Goal: Task Accomplishment & Management: Manage account settings

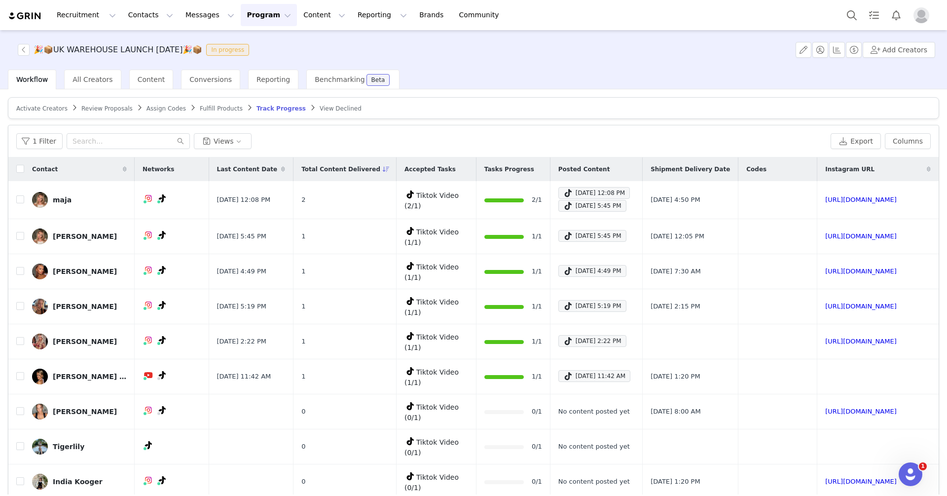
click at [247, 13] on button "Program Program" at bounding box center [269, 15] width 56 height 22
click at [255, 48] on p "Activations" at bounding box center [252, 43] width 38 height 10
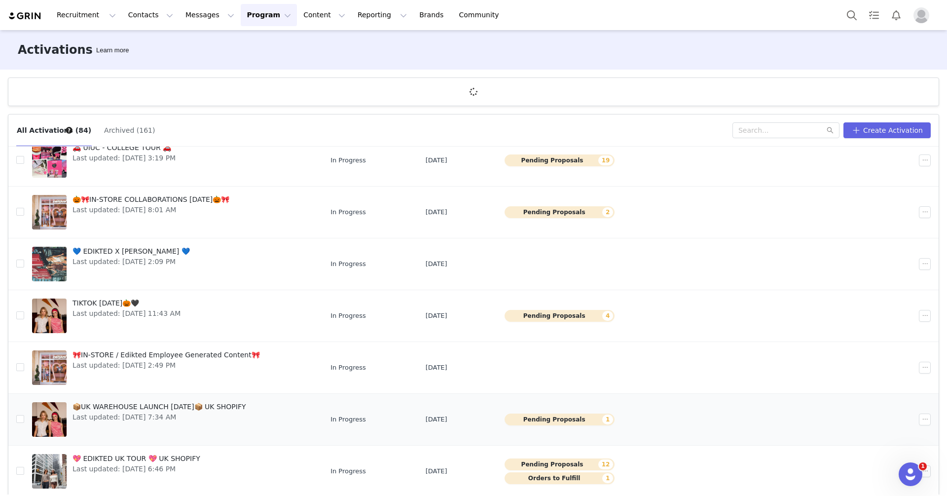
scroll to position [36, 0]
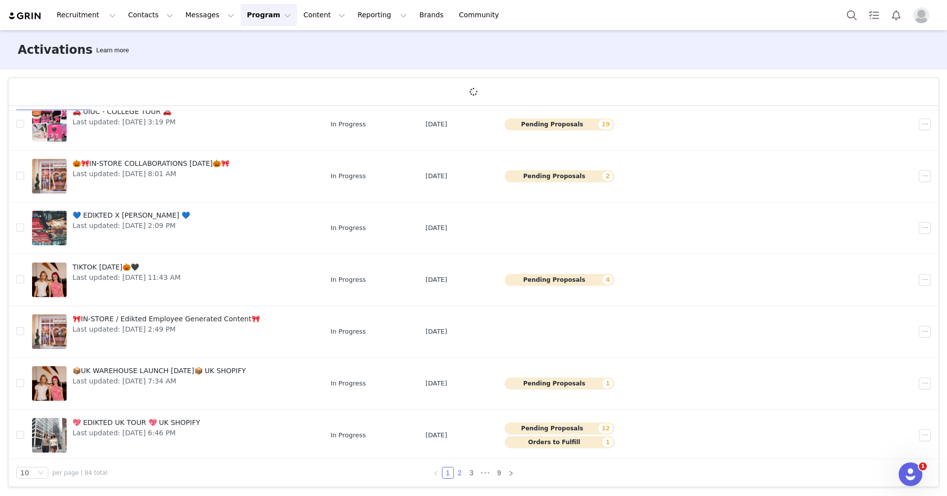
click at [458, 471] on link "2" at bounding box center [459, 472] width 11 height 11
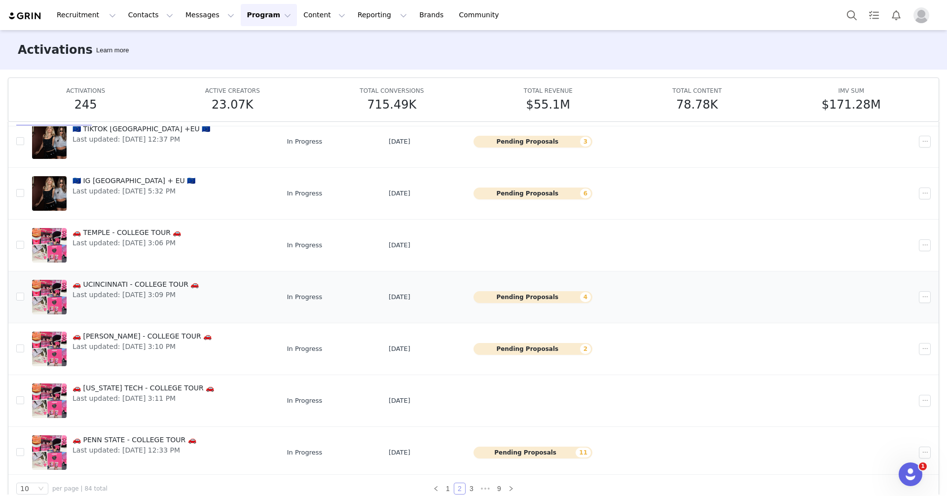
scroll to position [0, 0]
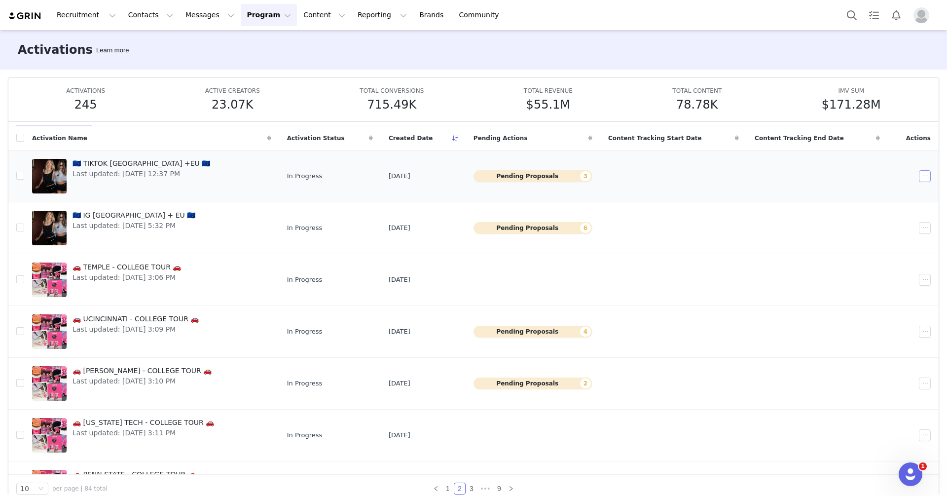
click at [929, 178] on button "button" at bounding box center [925, 176] width 12 height 12
click at [890, 209] on div "Duplicate" at bounding box center [887, 208] width 85 height 11
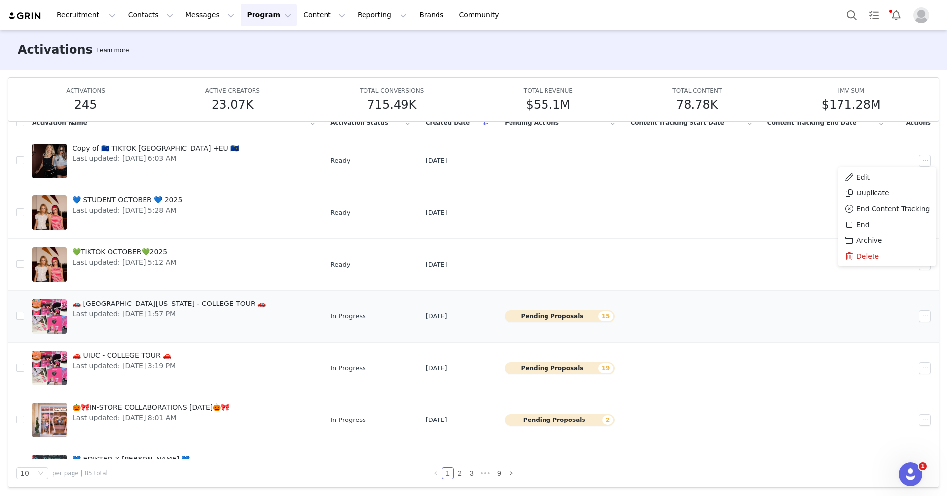
scroll to position [191, 0]
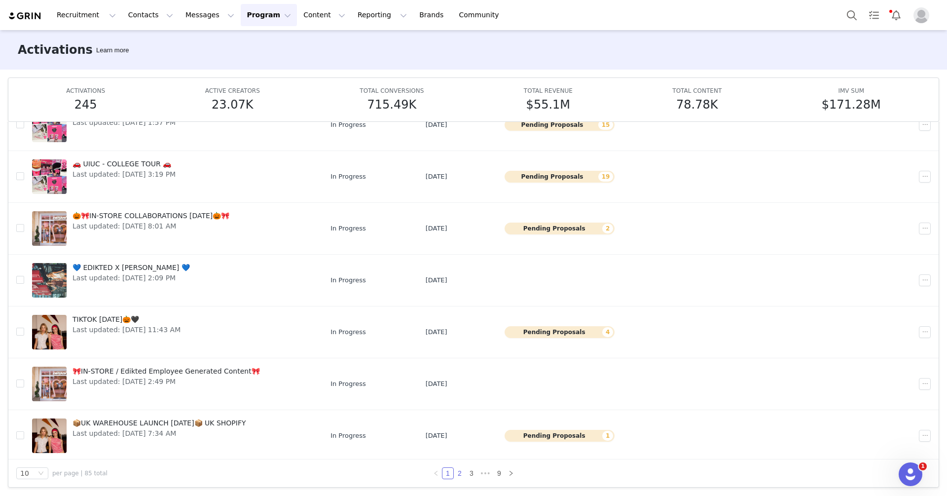
click at [459, 474] on link "2" at bounding box center [459, 473] width 11 height 11
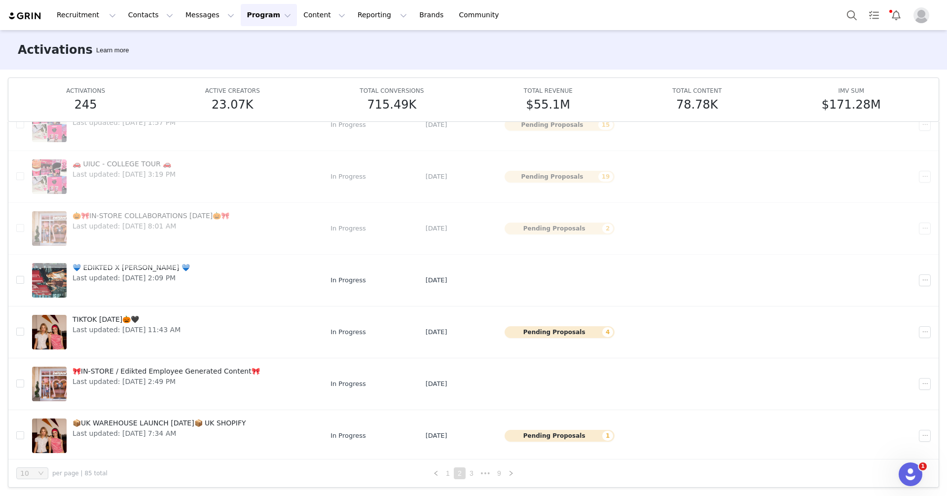
scroll to position [0, 0]
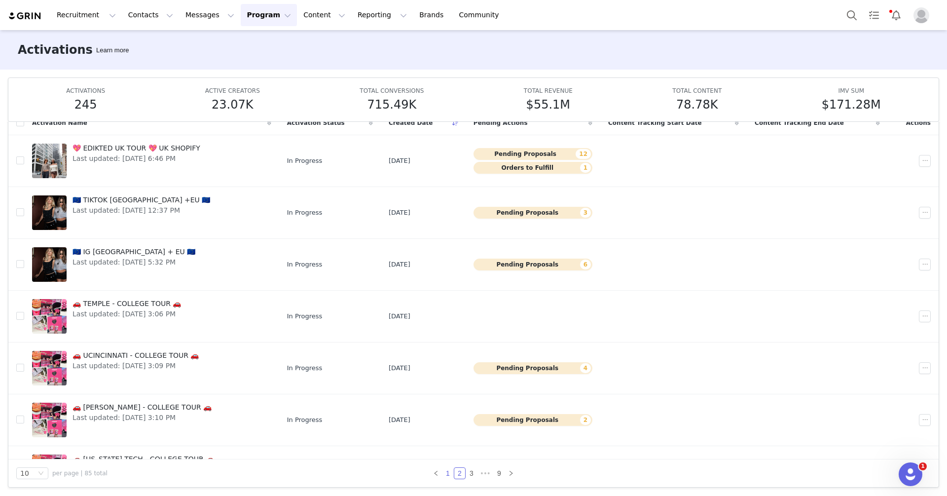
click at [445, 469] on link "1" at bounding box center [448, 473] width 11 height 11
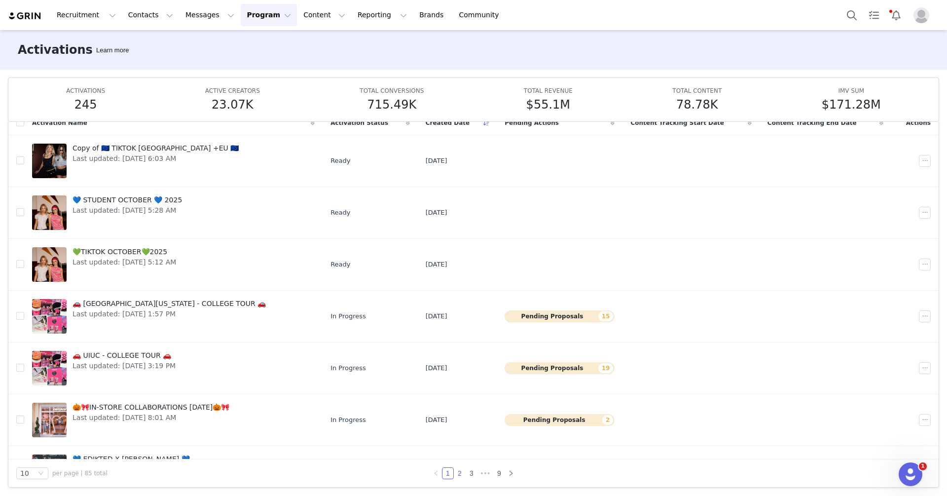
click at [459, 474] on link "2" at bounding box center [459, 473] width 11 height 11
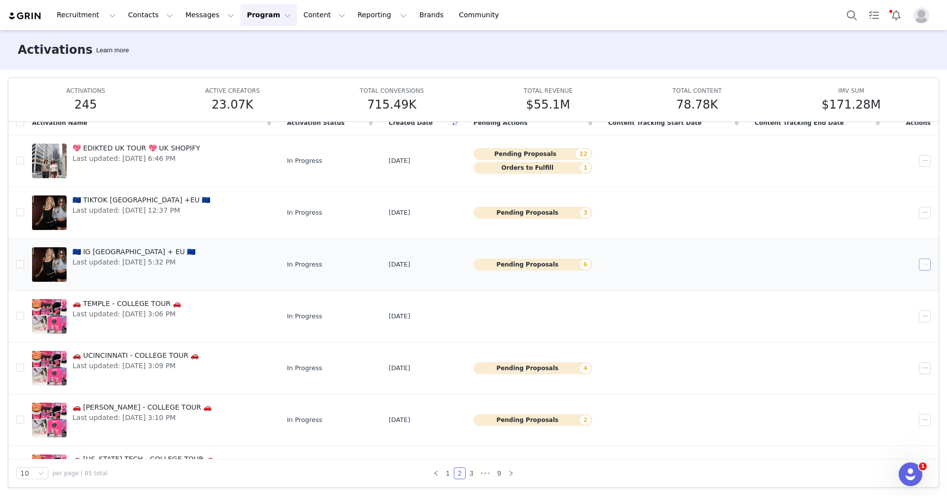
click at [925, 262] on button "button" at bounding box center [925, 265] width 12 height 12
click at [880, 297] on span "Duplicate" at bounding box center [872, 296] width 33 height 11
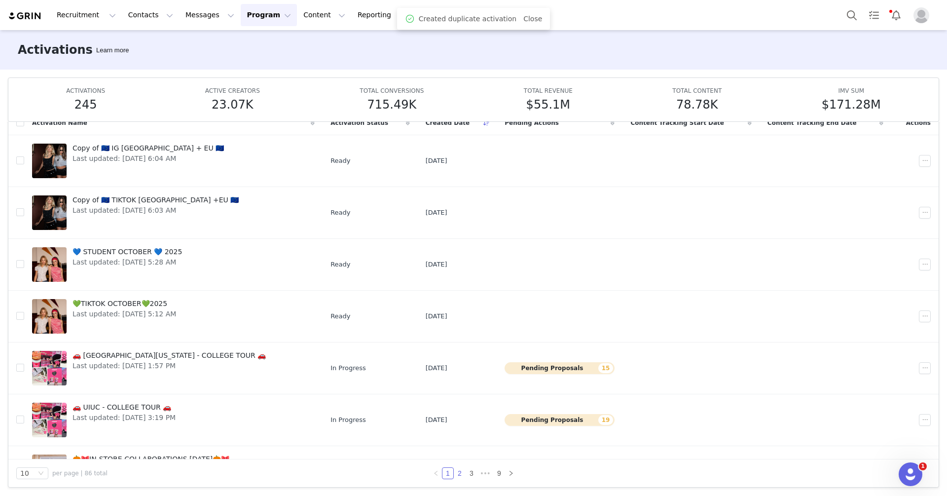
click at [460, 475] on link "2" at bounding box center [459, 473] width 11 height 11
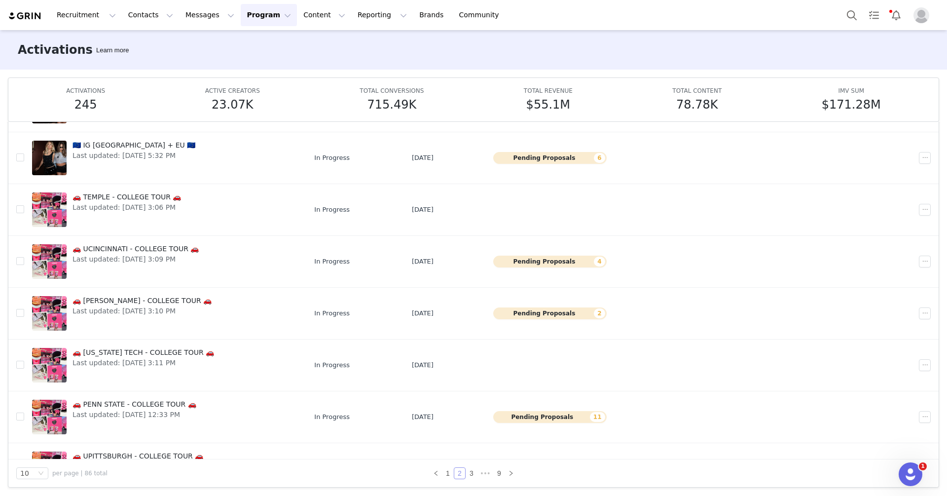
scroll to position [191, 0]
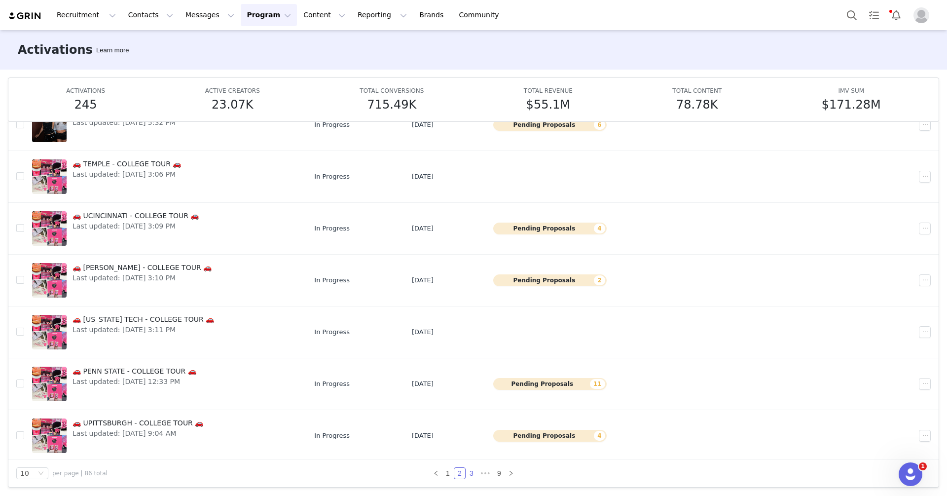
click at [473, 472] on link "3" at bounding box center [471, 473] width 11 height 11
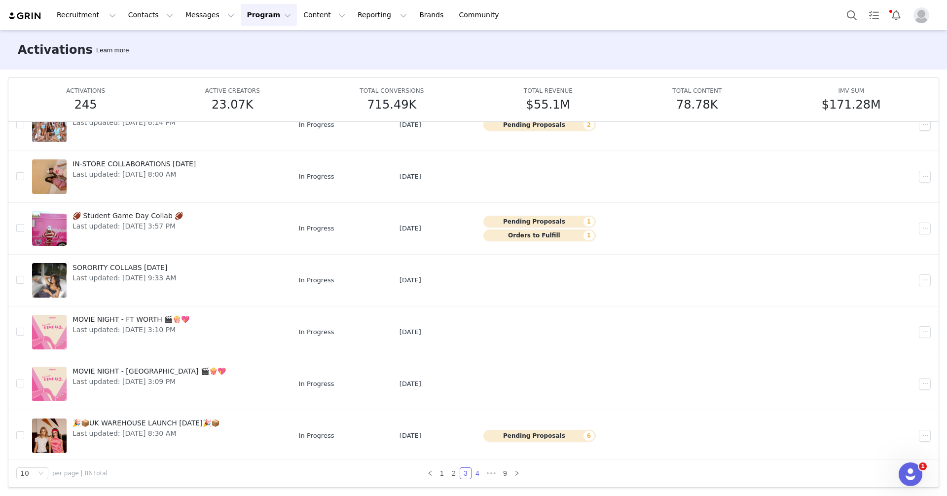
click at [480, 474] on link "4" at bounding box center [477, 473] width 11 height 11
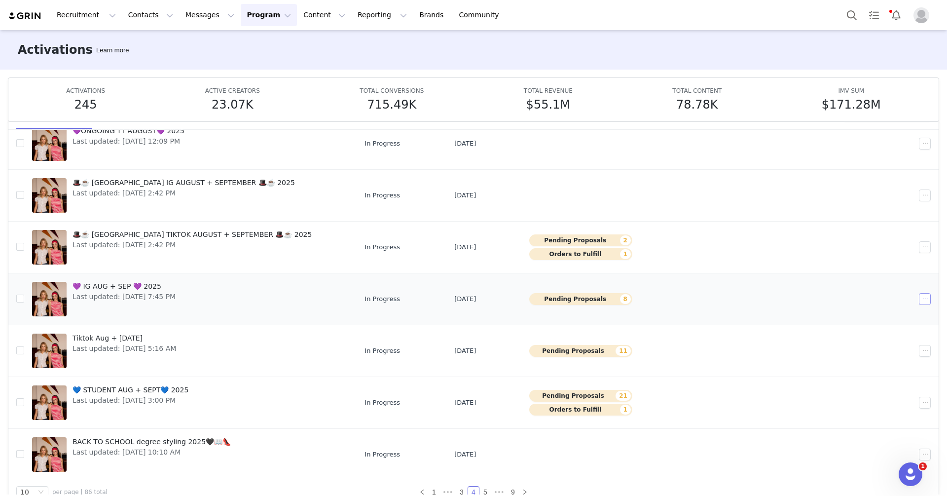
click at [928, 298] on button "button" at bounding box center [925, 299] width 12 height 12
click at [902, 331] on div "Duplicate" at bounding box center [887, 330] width 85 height 11
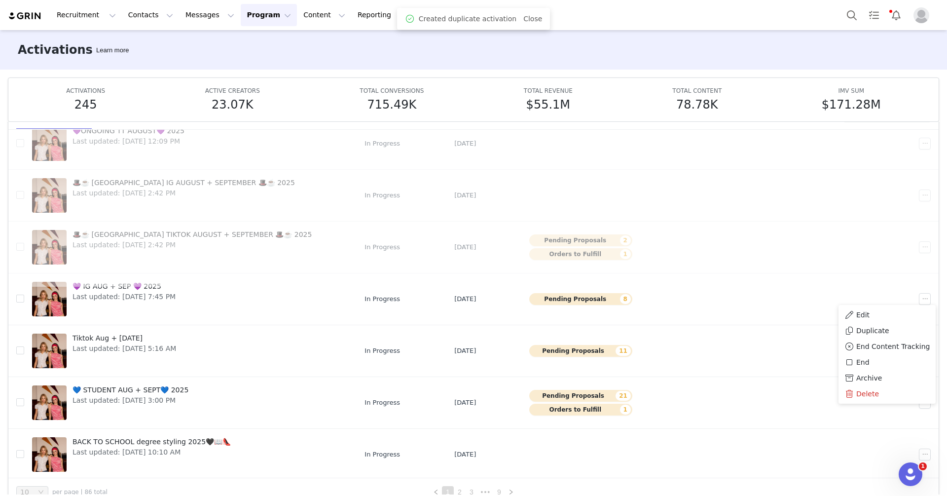
scroll to position [0, 0]
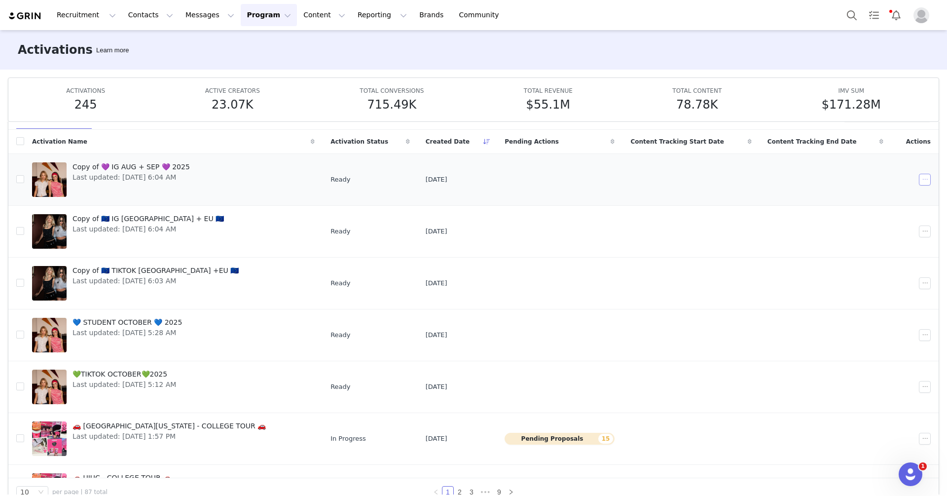
click at [928, 178] on button "button" at bounding box center [925, 180] width 12 height 12
click at [888, 195] on div "Edit" at bounding box center [887, 196] width 85 height 11
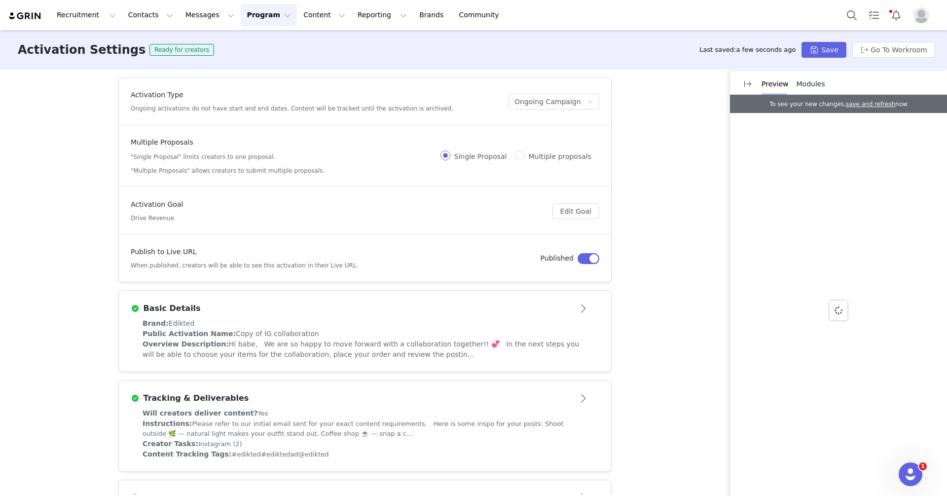
click at [340, 316] on article "Basic Details" at bounding box center [365, 305] width 492 height 28
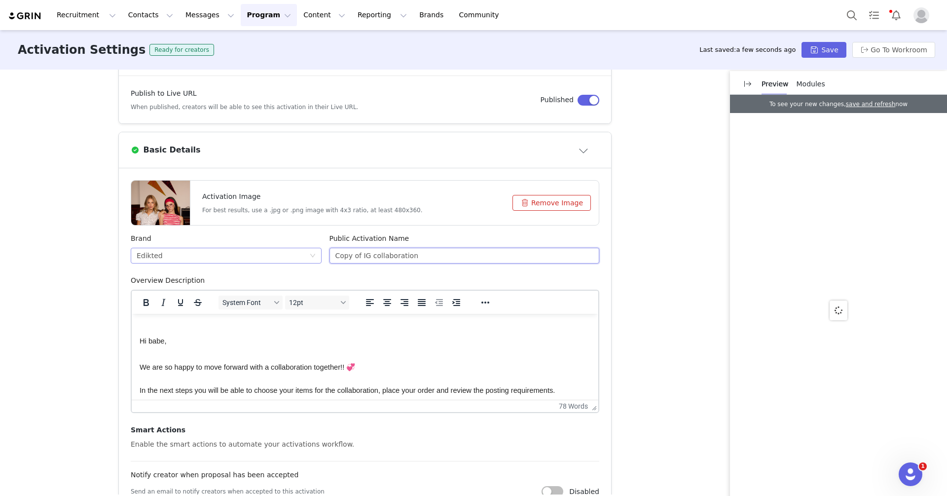
drag, startPoint x: 361, startPoint y: 257, endPoint x: 287, endPoint y: 256, distance: 74.5
click at [287, 256] on div "Brand Edikted Public Activation Name Copy of IG collaboration" at bounding box center [365, 254] width 477 height 42
type input "IG collaboration"
click at [112, 303] on div "Activation Type Ongoing activations do not have start and end dates. Content wi…" at bounding box center [473, 282] width 947 height 425
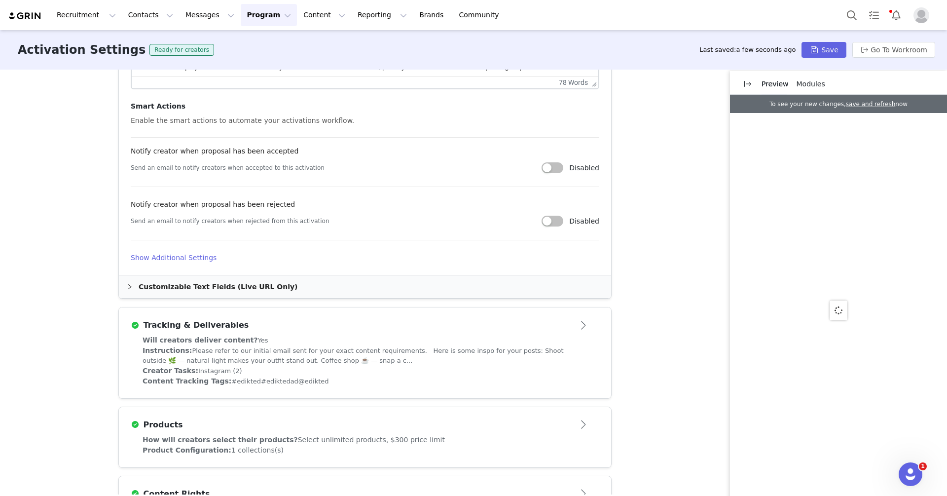
scroll to position [485, 0]
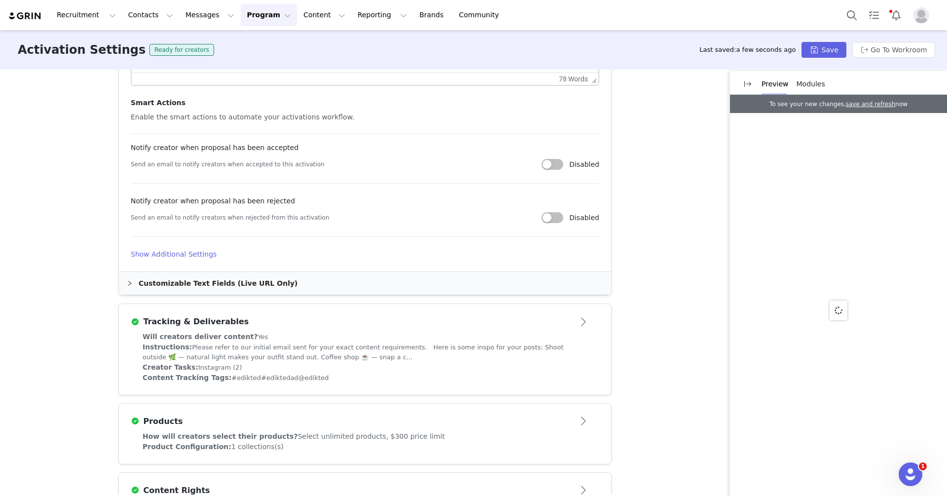
click at [181, 249] on h4 "Show Additional Settings" at bounding box center [365, 254] width 469 height 10
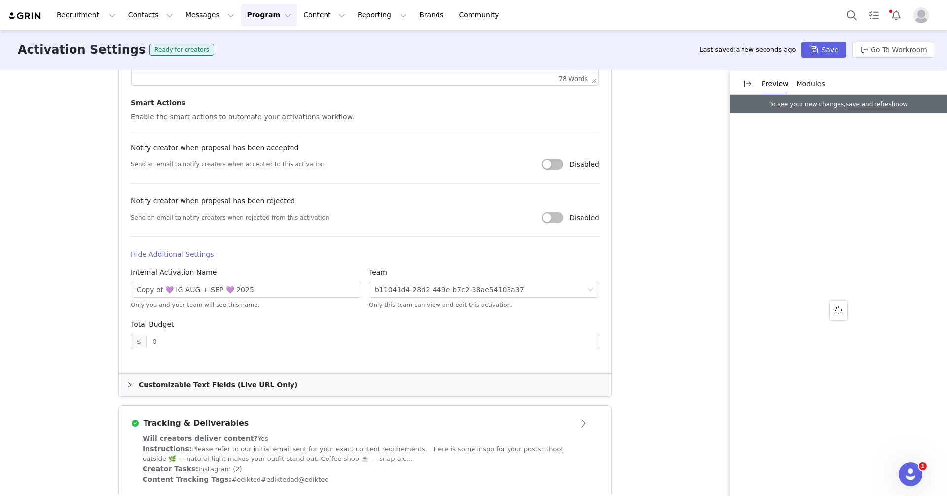
scroll to position [504, 0]
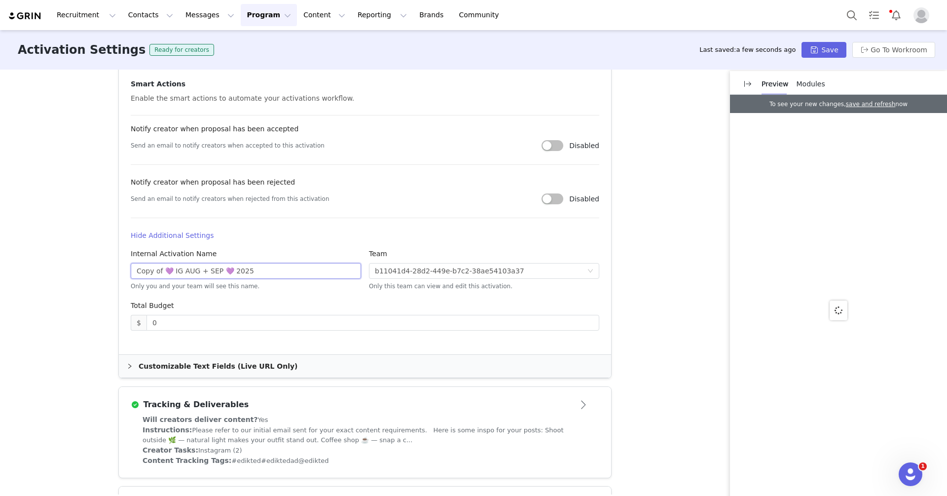
drag, startPoint x: 162, startPoint y: 270, endPoint x: 103, endPoint y: 269, distance: 59.2
click at [103, 269] on div "Activation Type Ongoing activations do not have start and end dates. Content wi…" at bounding box center [473, 282] width 947 height 425
drag, startPoint x: 190, startPoint y: 269, endPoint x: 156, endPoint y: 269, distance: 34.5
click at [156, 269] on input "💜 IG AUG + SEP 💜 2025" at bounding box center [246, 271] width 230 height 16
type input "💜 IG OCTOBER 💜 2025"
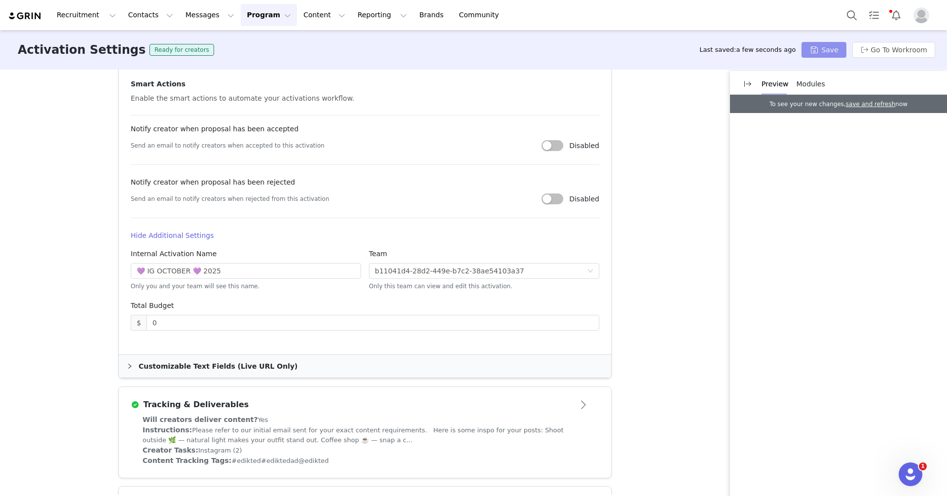
click at [831, 45] on button "Save" at bounding box center [824, 50] width 44 height 16
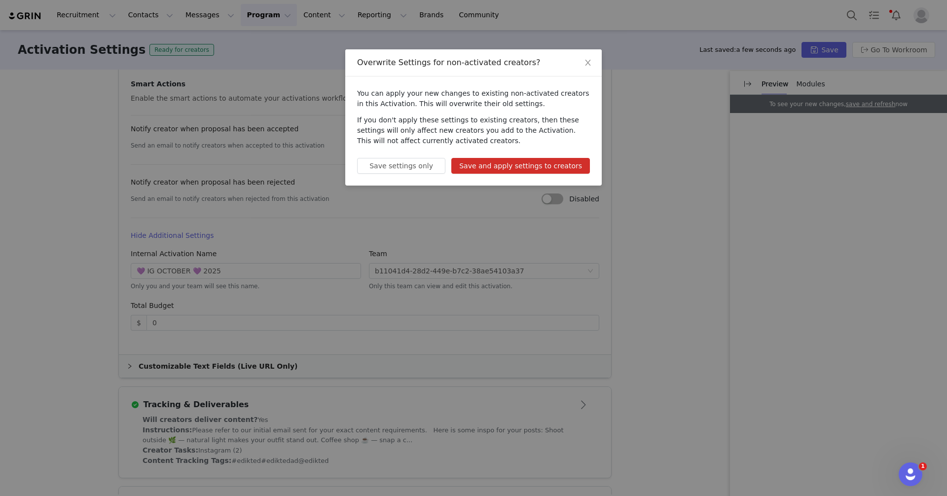
click at [548, 167] on button "Save and apply settings to creators" at bounding box center [520, 166] width 139 height 16
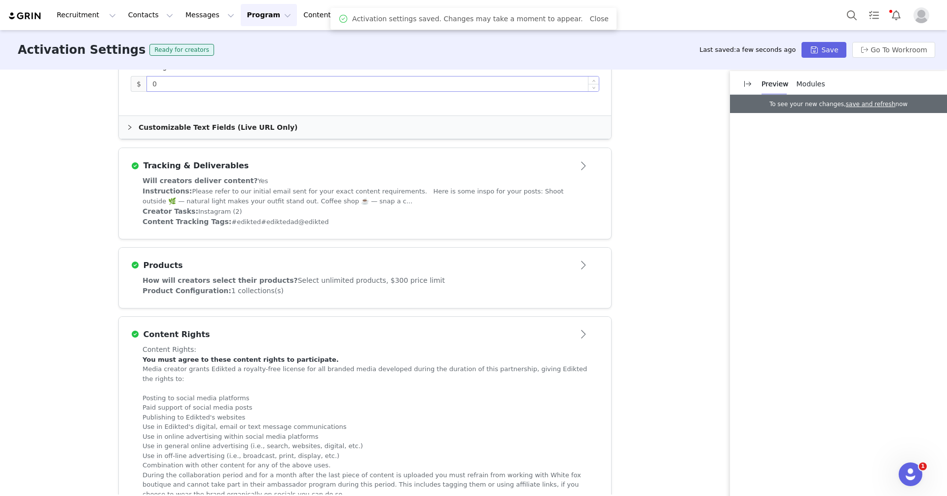
scroll to position [751, 0]
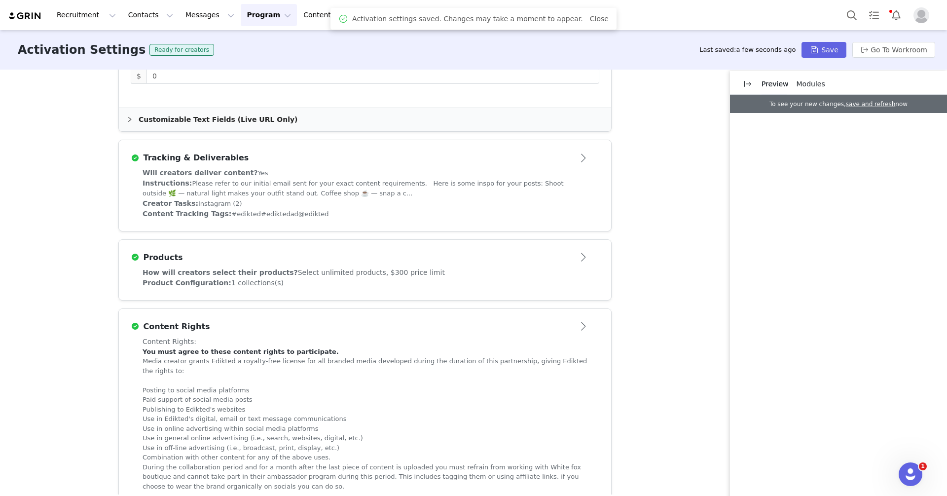
click at [812, 84] on span "Modules" at bounding box center [811, 84] width 29 height 8
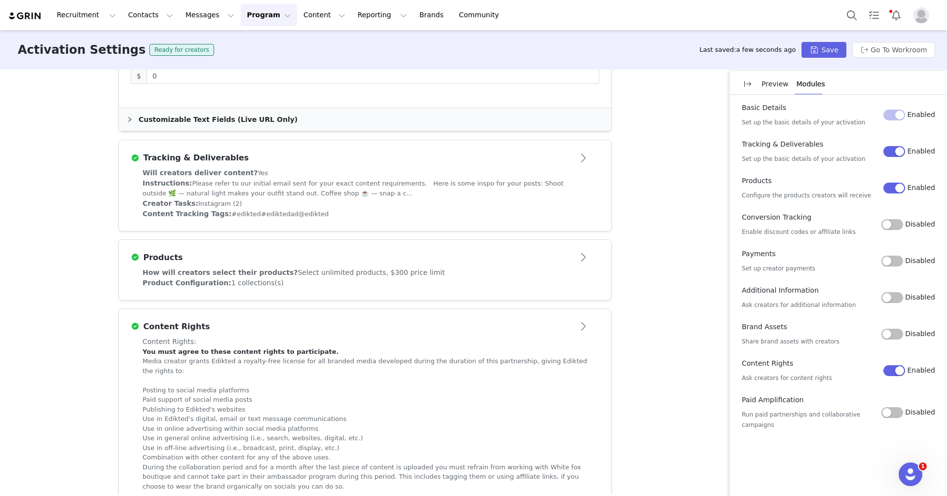
click at [896, 226] on button "Disabled" at bounding box center [893, 224] width 22 height 11
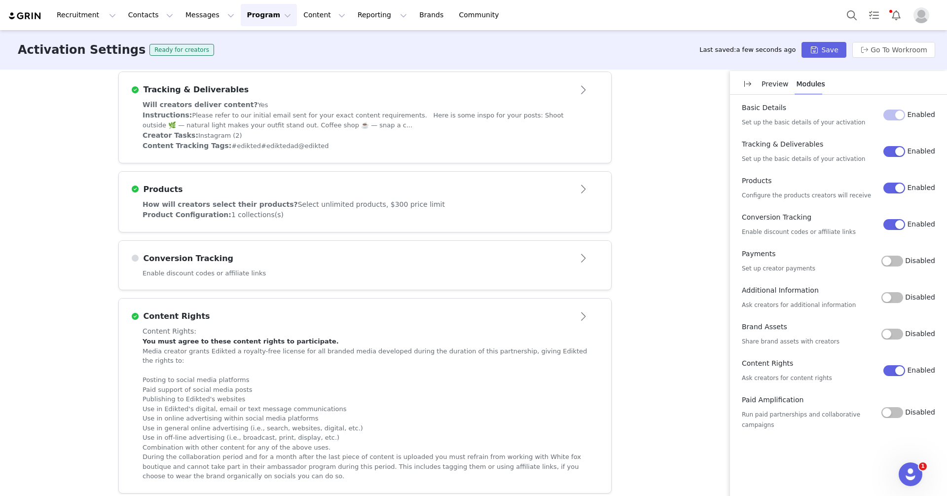
click at [488, 262] on div "Conversion Tracking" at bounding box center [365, 259] width 469 height 16
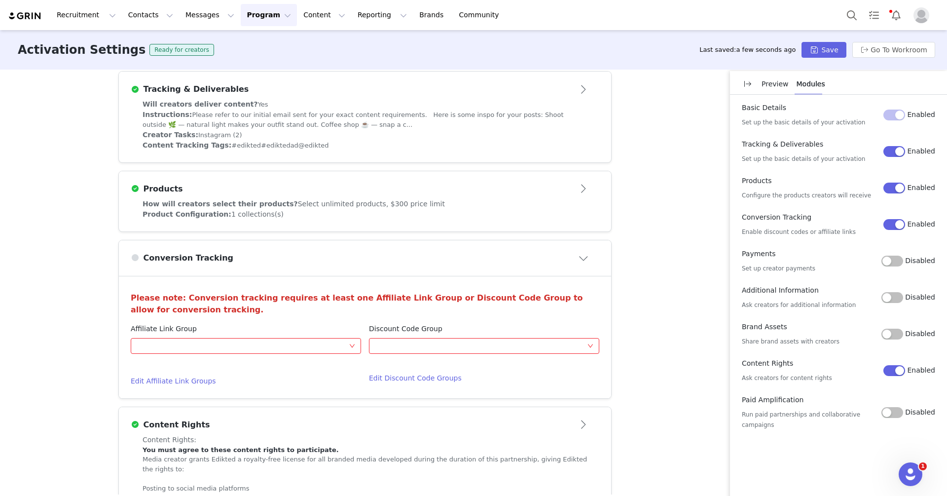
scroll to position [342, 0]
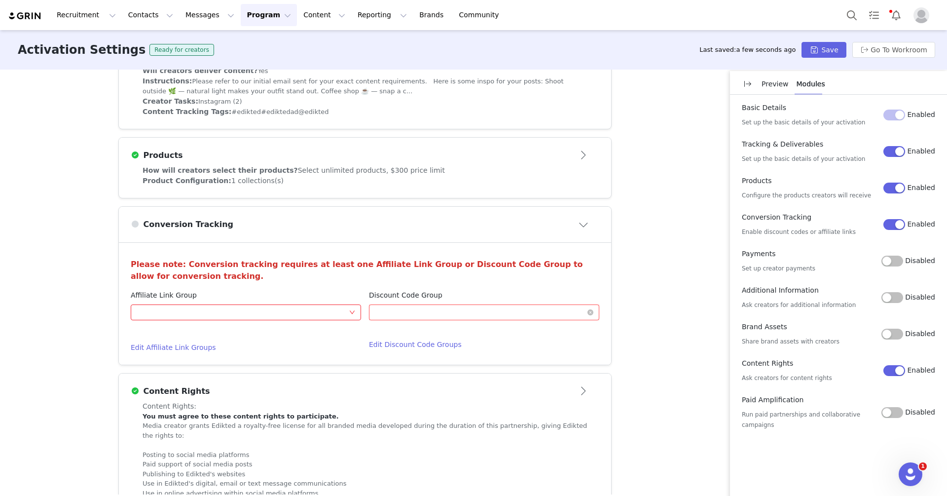
click at [463, 305] on div "Optional" at bounding box center [481, 312] width 212 height 15
click at [440, 391] on p "(All brands)" at bounding box center [432, 394] width 36 height 8
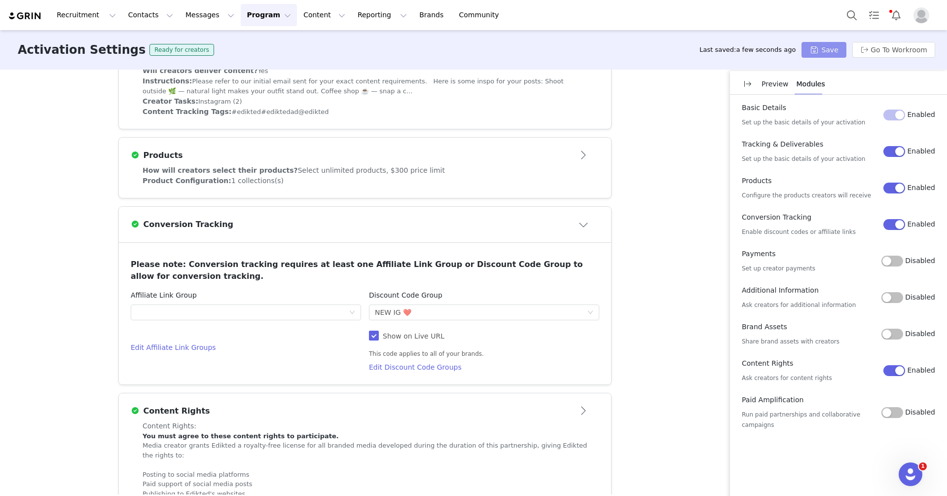
click at [814, 50] on button "Save" at bounding box center [824, 50] width 44 height 16
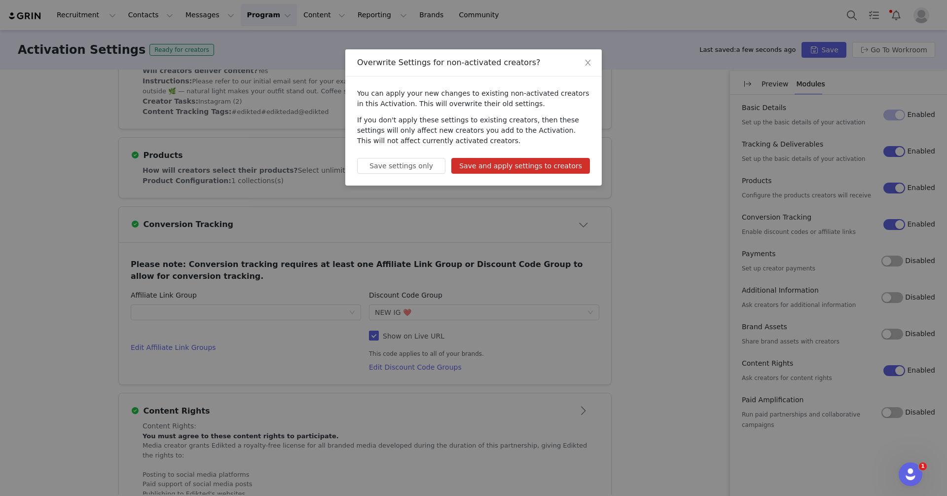
click at [566, 169] on button "Save and apply settings to creators" at bounding box center [520, 166] width 139 height 16
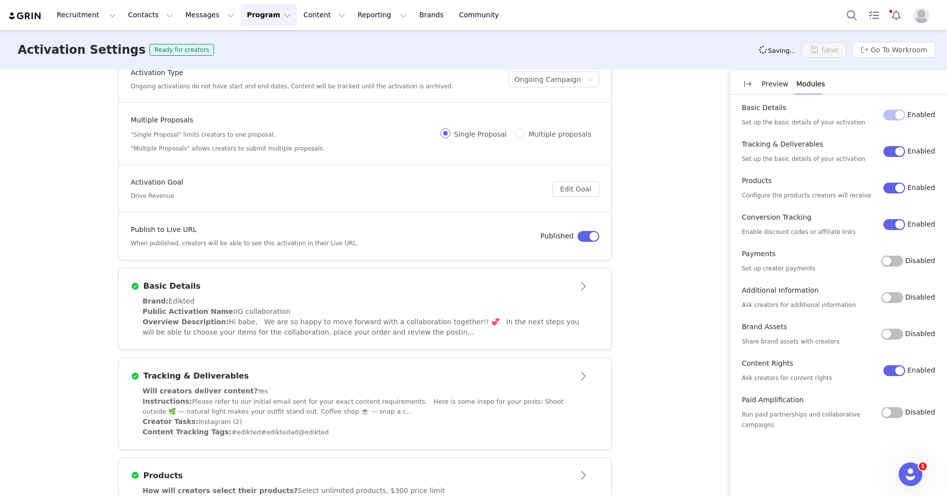
scroll to position [0, 0]
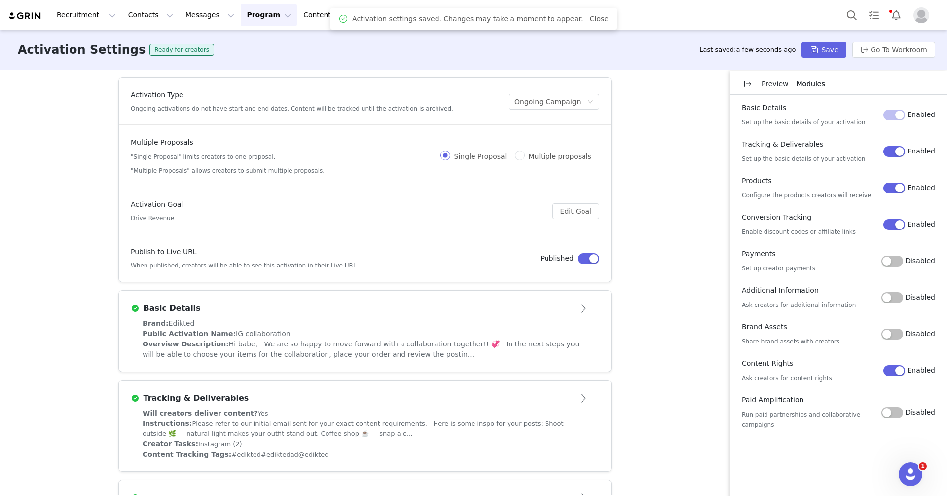
click at [251, 23] on button "Program Program" at bounding box center [269, 15] width 56 height 22
click at [259, 41] on p "Activations" at bounding box center [252, 43] width 38 height 10
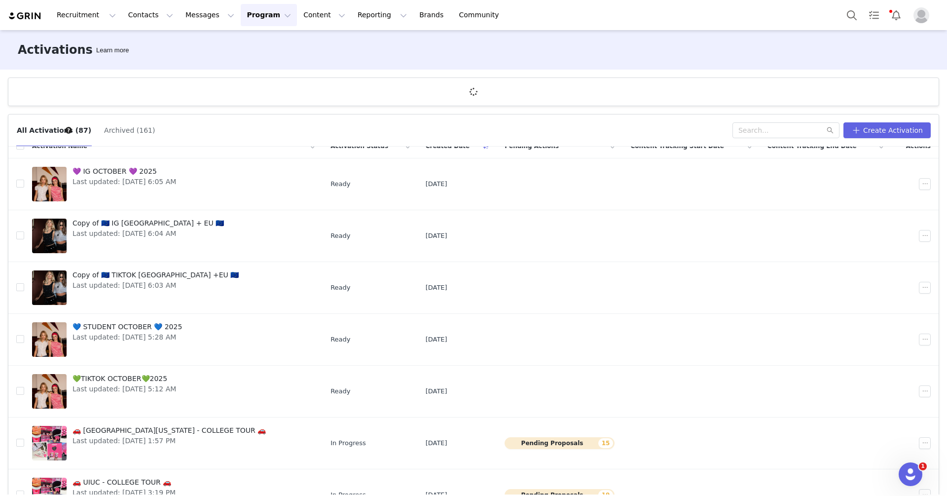
scroll to position [10, 0]
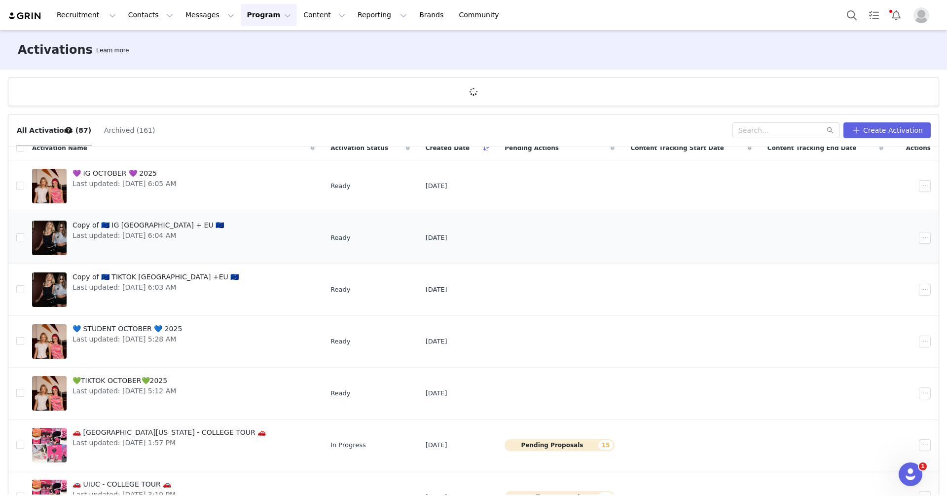
click at [931, 238] on div at bounding box center [927, 238] width 16 height 12
click at [926, 238] on button "button" at bounding box center [925, 238] width 12 height 12
click at [886, 250] on div "Edit" at bounding box center [887, 254] width 85 height 11
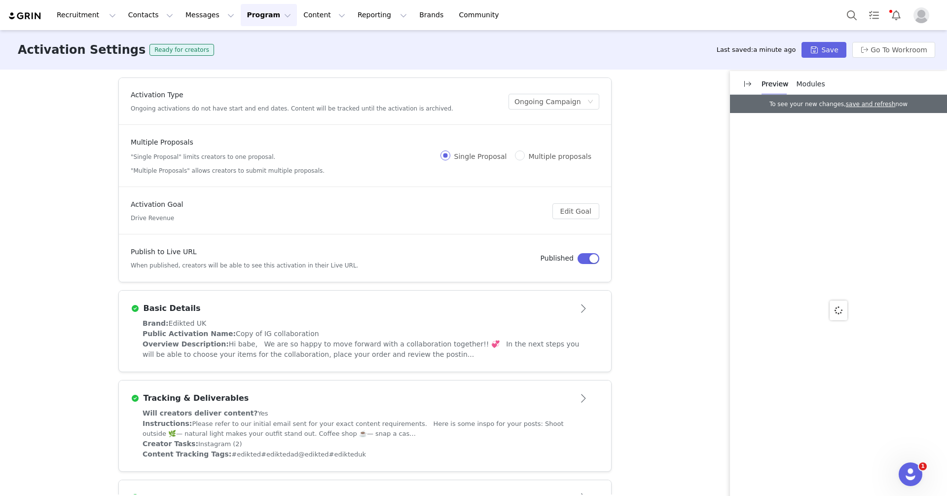
click at [371, 320] on div "Brand: Edikted UK" at bounding box center [365, 323] width 445 height 10
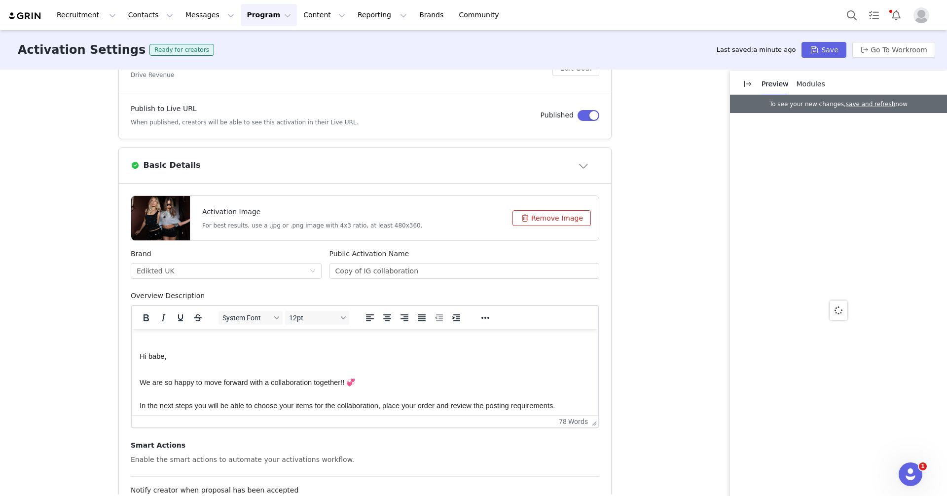
scroll to position [153, 0]
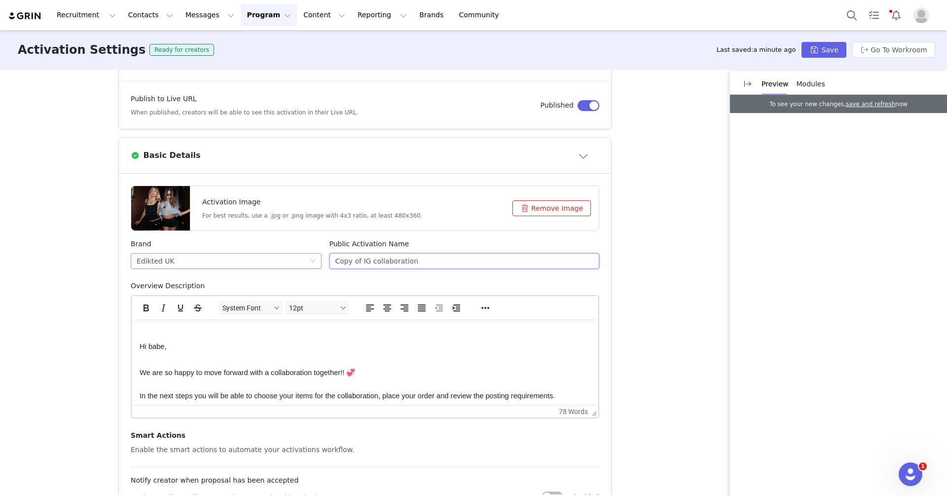
drag, startPoint x: 362, startPoint y: 259, endPoint x: 321, endPoint y: 259, distance: 41.4
click at [321, 259] on div "Brand Edikted UK Public Activation Name Copy of IG collaboration" at bounding box center [365, 260] width 477 height 42
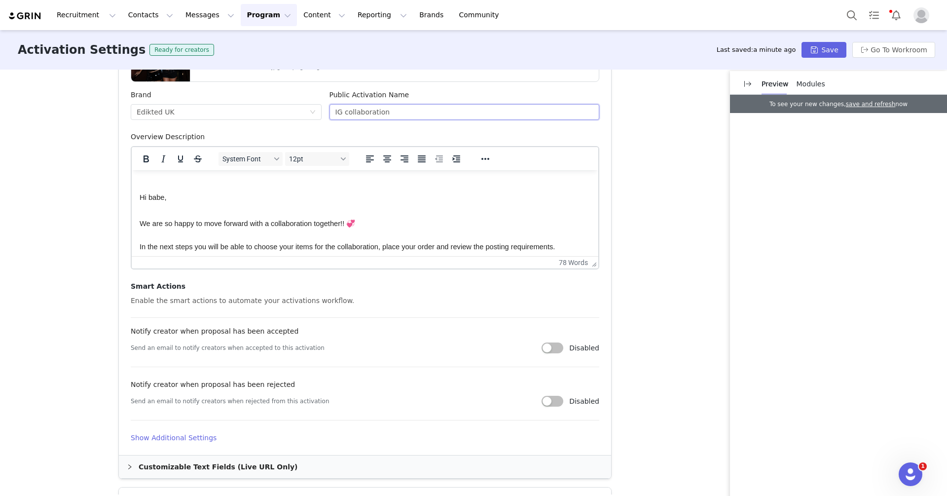
type input "IG collaboration"
click at [155, 438] on h4 "Show Additional Settings" at bounding box center [365, 438] width 469 height 10
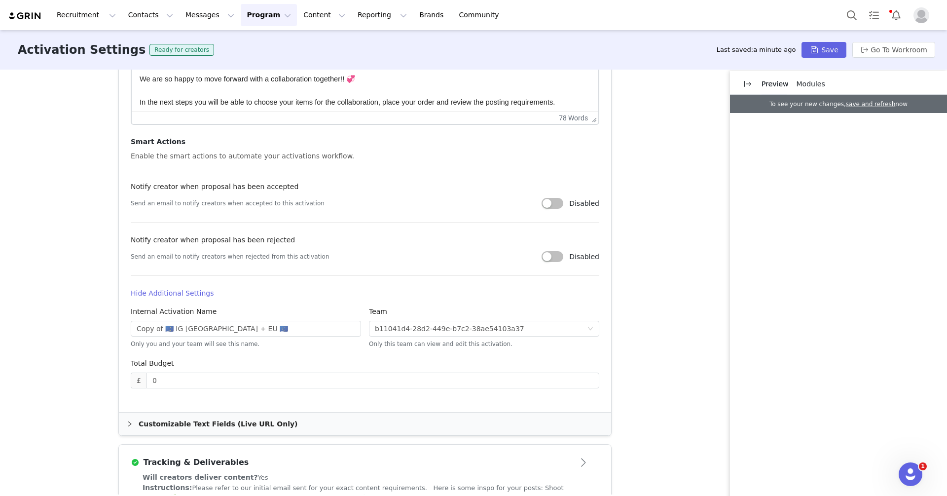
scroll to position [448, 0]
click at [161, 326] on input "Copy of 🇪🇺 IG [GEOGRAPHIC_DATA] + EU 🇪🇺" at bounding box center [246, 327] width 230 height 16
drag, startPoint x: 162, startPoint y: 326, endPoint x: 119, endPoint y: 324, distance: 43.5
click at [121, 325] on article "Activation Image For best results, use a .jpg or .png image with 4x3 ratio, at …" at bounding box center [365, 144] width 492 height 532
click at [182, 325] on input "🇪🇺 IG [GEOGRAPHIC_DATA] + EU 🇪🇺" at bounding box center [246, 327] width 230 height 16
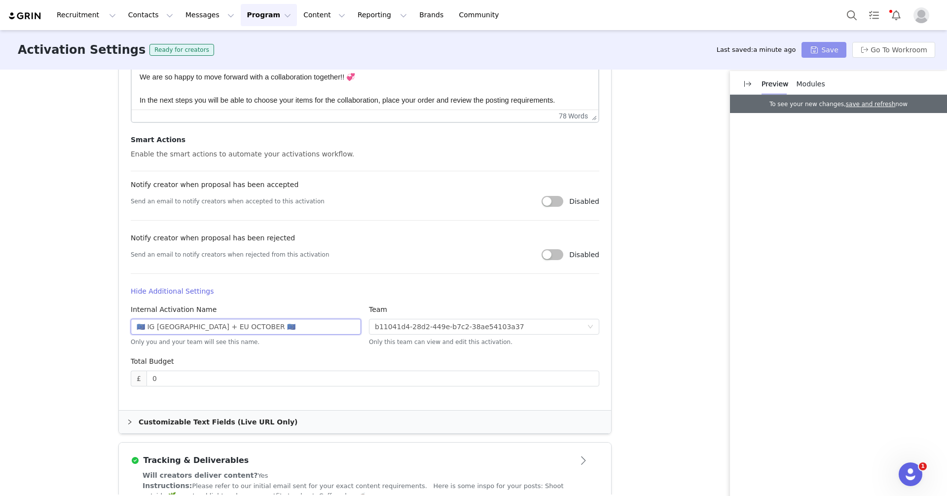
type input "🇪🇺 IG [GEOGRAPHIC_DATA] + EU OCTOBER 🇪🇺"
click at [808, 46] on button "Save" at bounding box center [824, 50] width 44 height 16
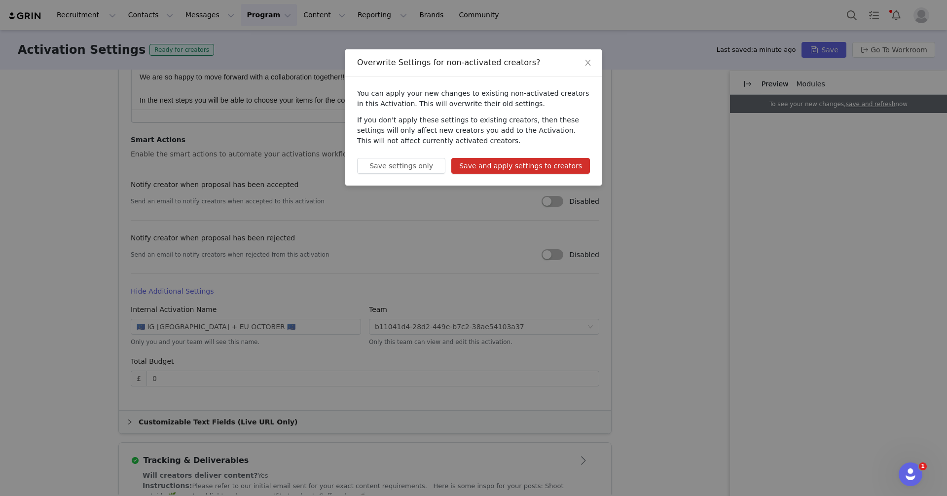
click at [567, 164] on button "Save and apply settings to creators" at bounding box center [520, 166] width 139 height 16
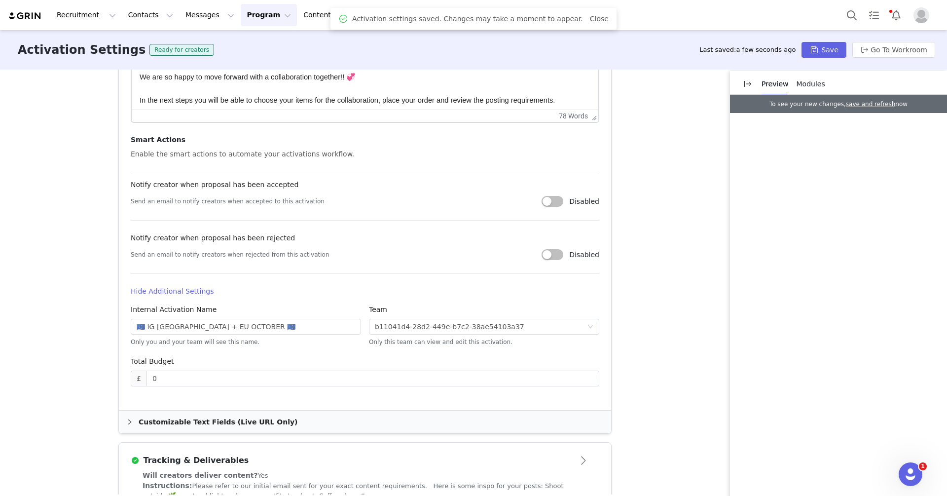
click at [816, 82] on span "Modules" at bounding box center [811, 84] width 29 height 8
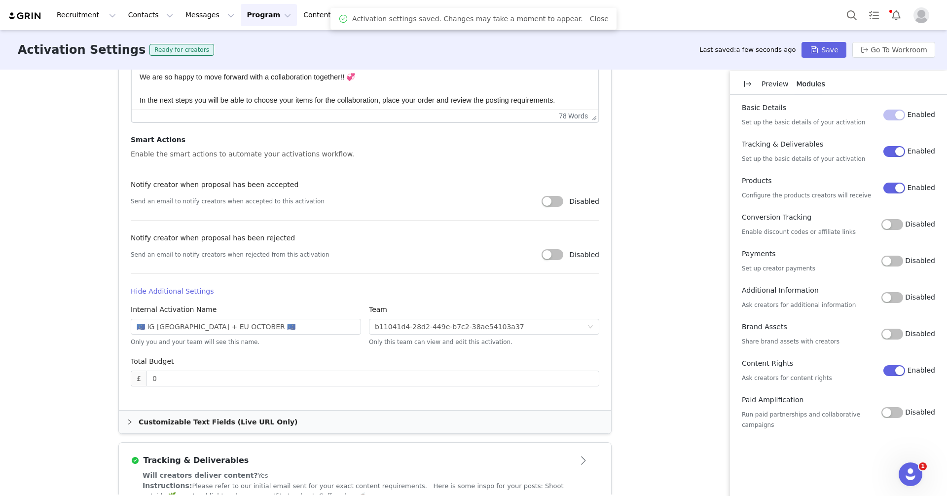
click at [897, 224] on button "Disabled" at bounding box center [893, 224] width 22 height 11
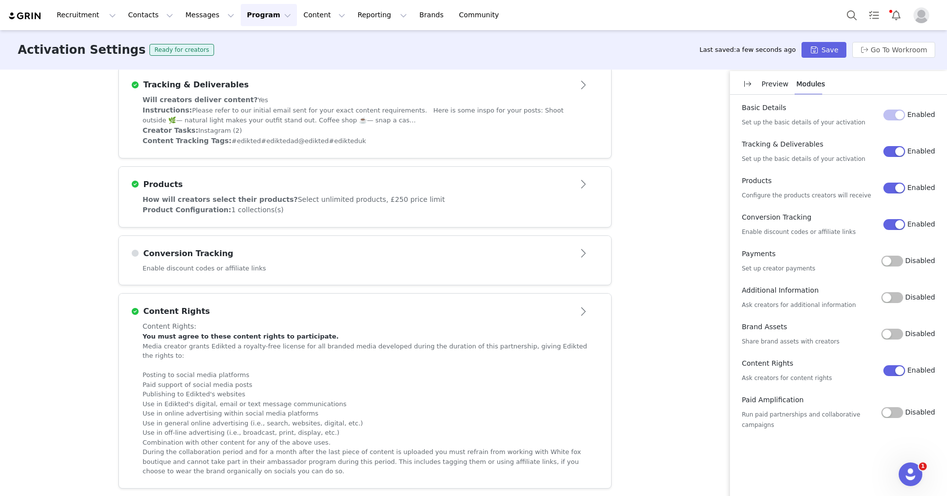
click at [489, 248] on div "Conversion Tracking" at bounding box center [349, 254] width 436 height 12
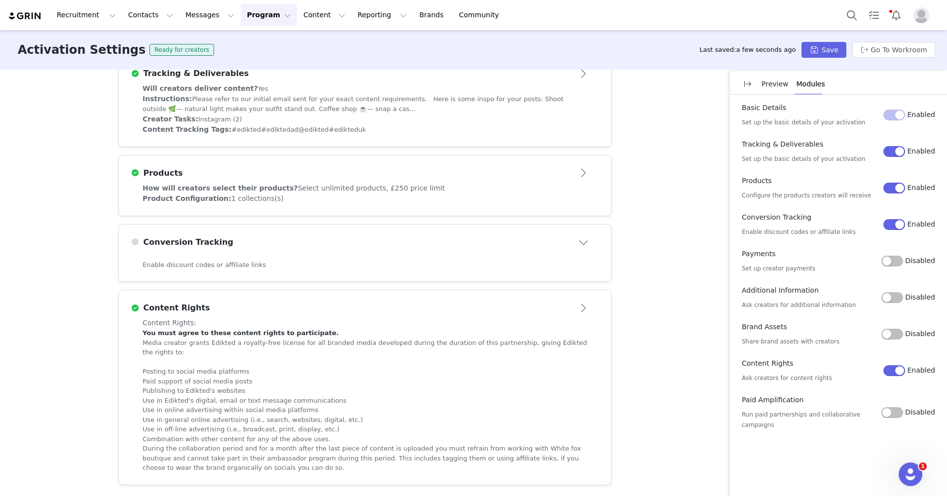
scroll to position [314, 0]
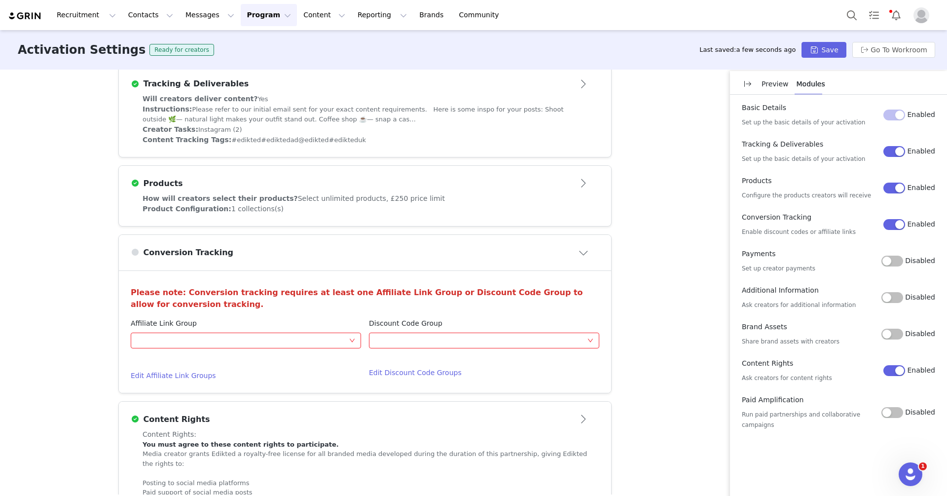
click at [418, 348] on div "Discount Code Group Optional" at bounding box center [484, 334] width 230 height 33
click at [418, 346] on div "Discount Code Group Optional" at bounding box center [484, 334] width 230 height 33
click at [418, 342] on div "Optional" at bounding box center [481, 340] width 212 height 15
click at [417, 372] on p "(All brands)" at bounding box center [432, 375] width 36 height 8
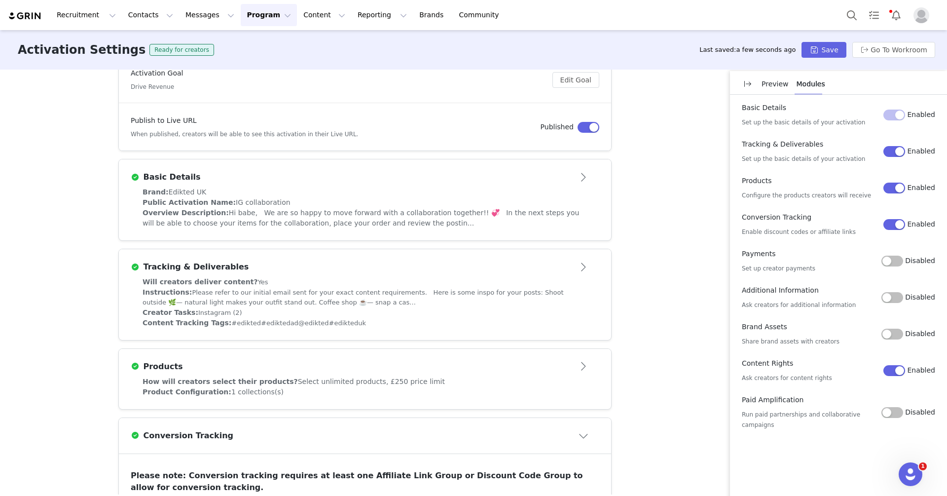
scroll to position [0, 0]
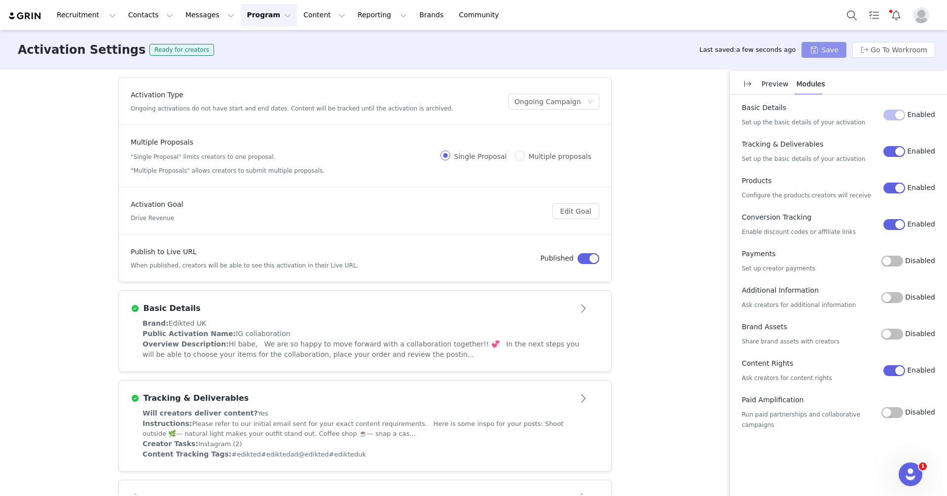
click at [814, 50] on button "Save" at bounding box center [824, 50] width 44 height 16
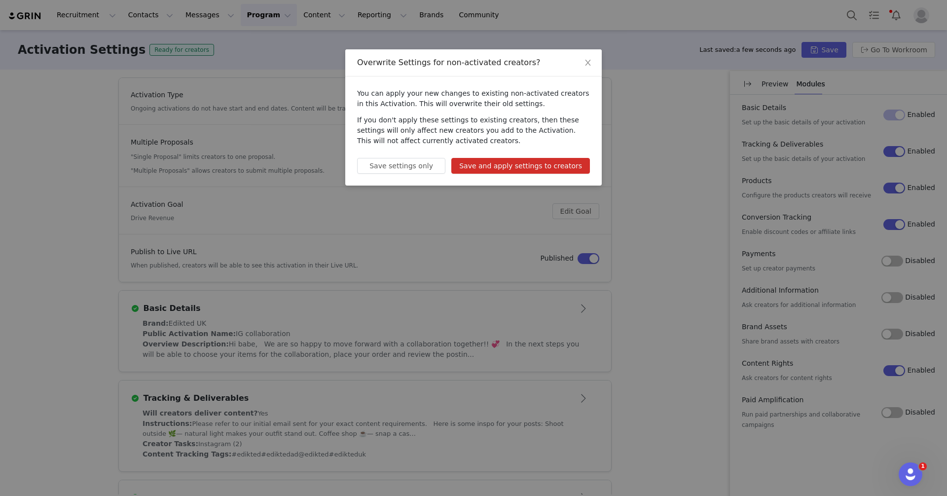
click at [548, 162] on button "Save and apply settings to creators" at bounding box center [520, 166] width 139 height 16
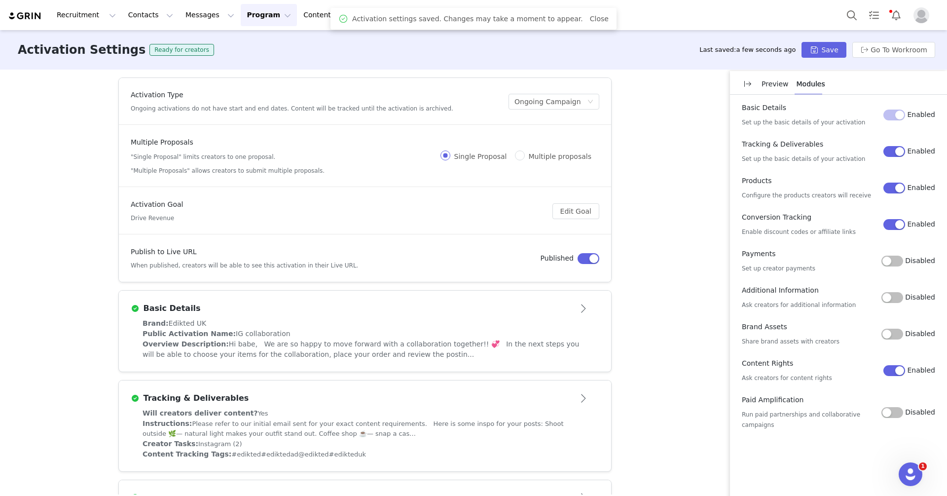
click at [258, 22] on button "Program Program" at bounding box center [269, 15] width 56 height 22
click at [262, 37] on link "Activations" at bounding box center [264, 44] width 78 height 18
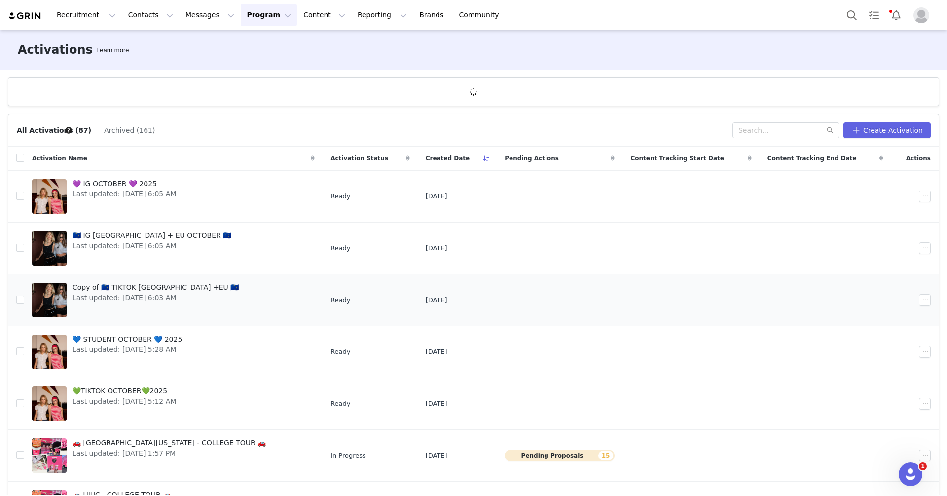
scroll to position [28, 0]
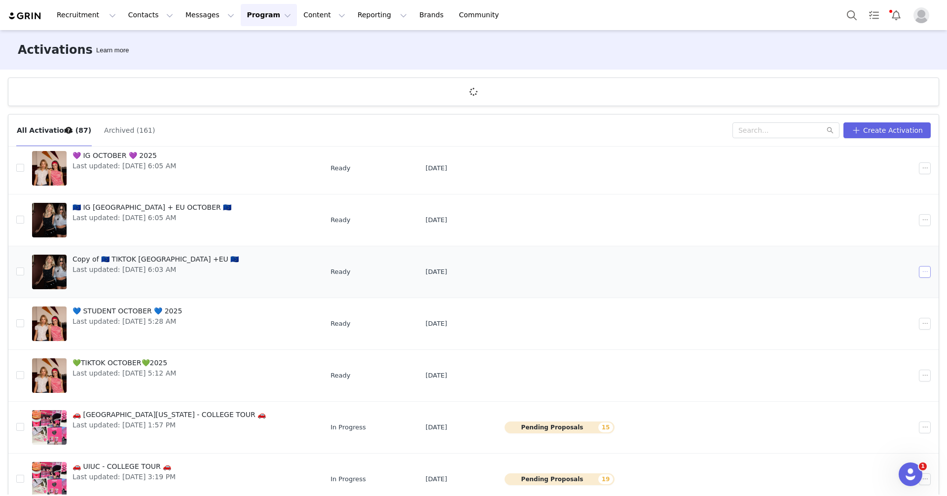
click at [926, 273] on button "button" at bounding box center [925, 272] width 12 height 12
click at [868, 287] on span "Edit" at bounding box center [862, 288] width 13 height 11
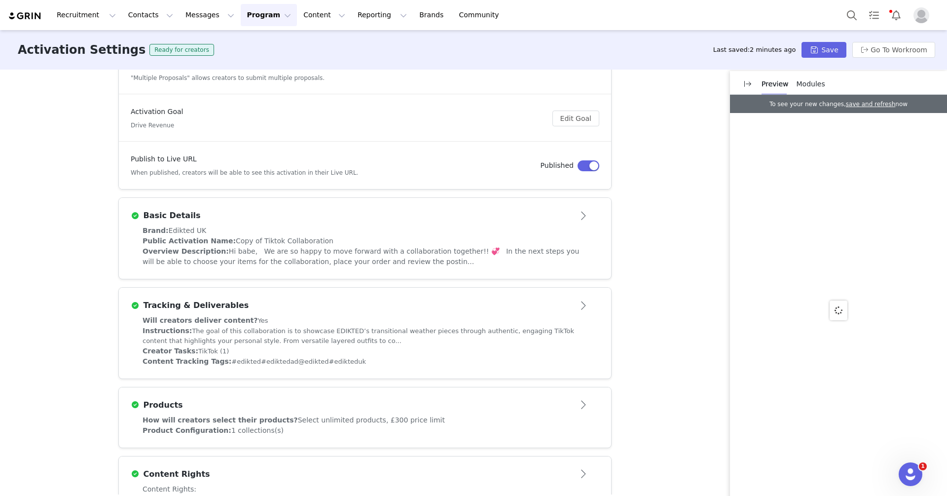
scroll to position [99, 0]
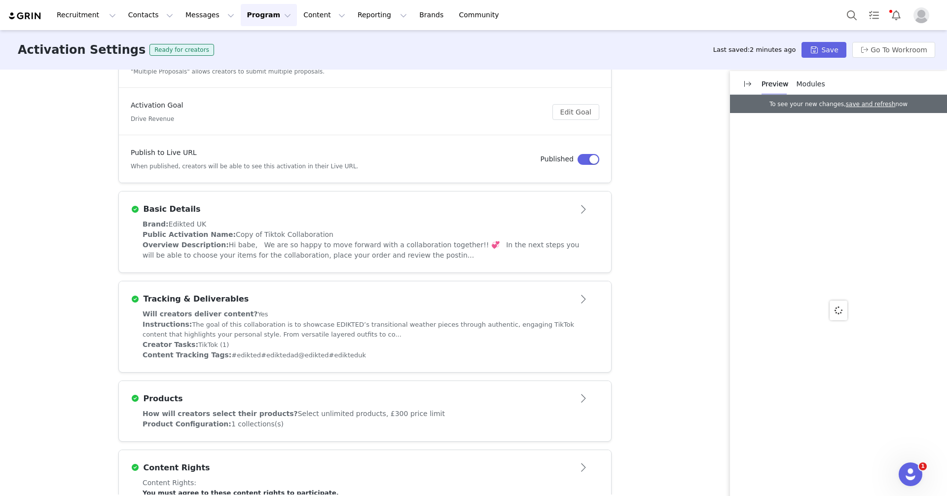
click at [472, 224] on div "Brand: Edikted UK" at bounding box center [365, 224] width 445 height 10
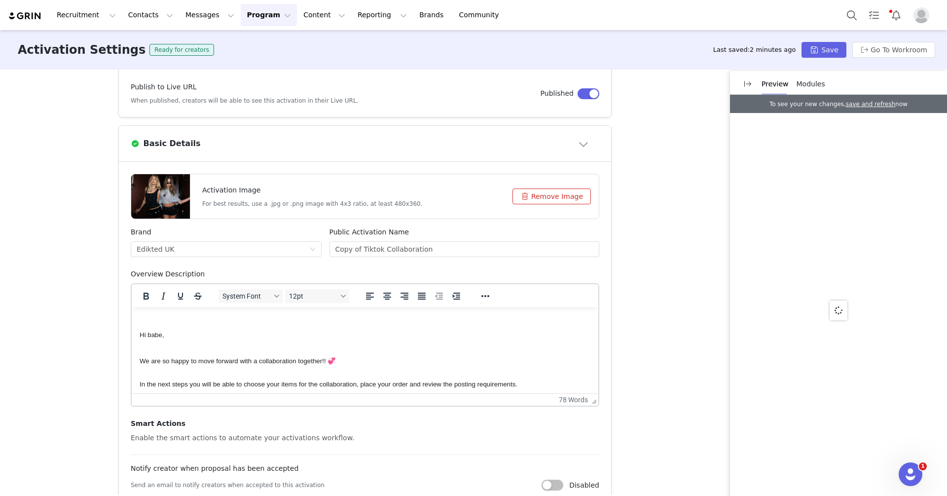
scroll to position [176, 0]
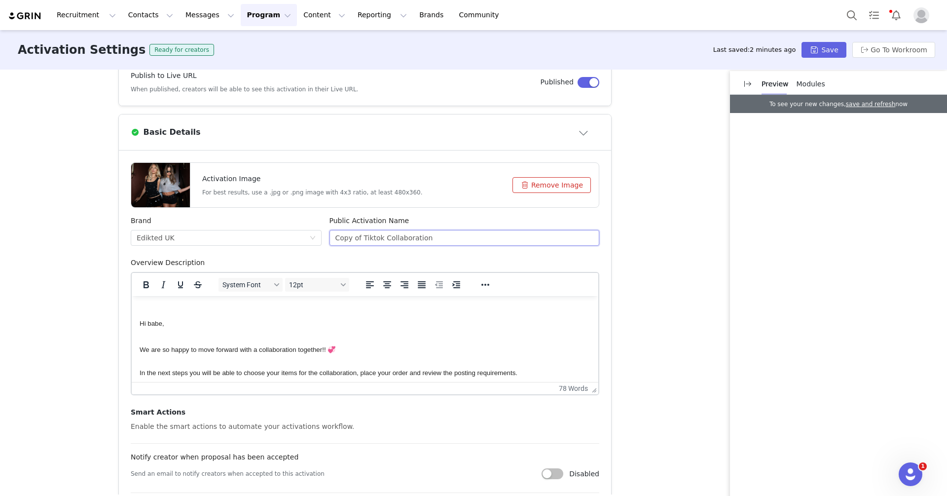
drag, startPoint x: 363, startPoint y: 237, endPoint x: 334, endPoint y: 237, distance: 29.6
click at [334, 237] on input "Copy of Tiktok Collaboration" at bounding box center [465, 238] width 270 height 16
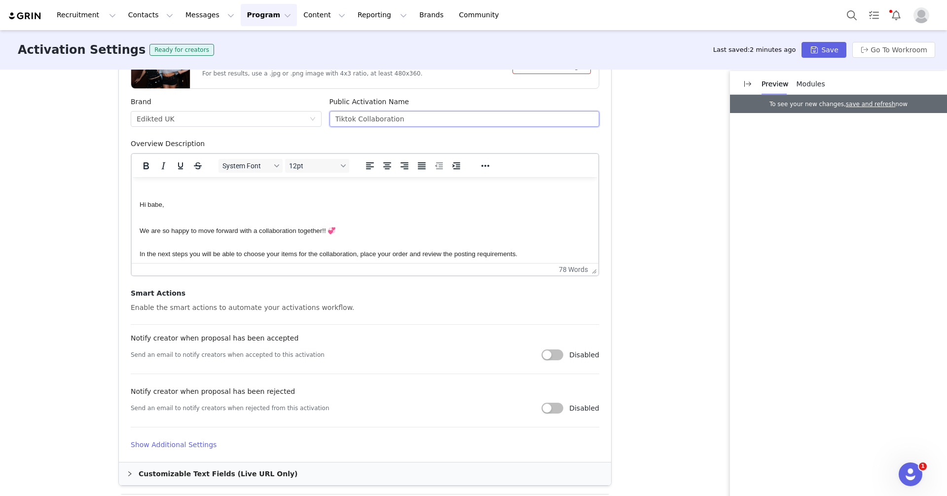
scroll to position [322, 0]
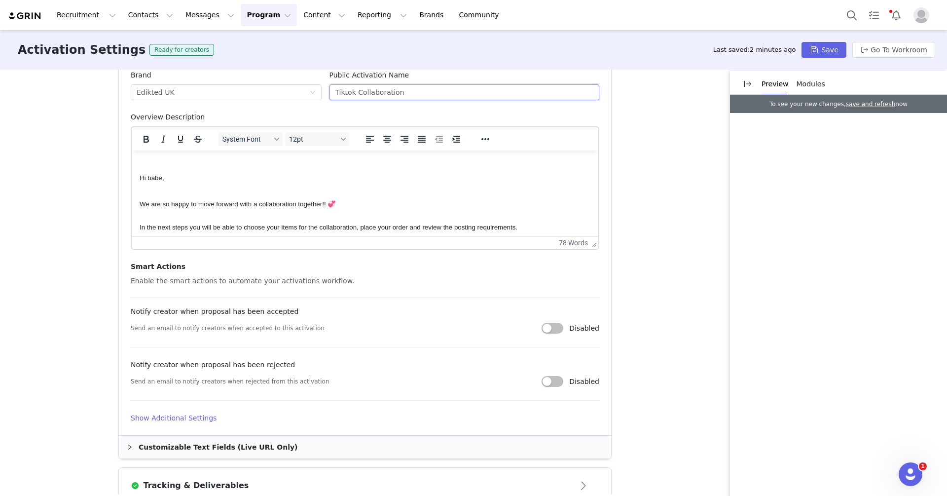
type input "Tiktok Collaboration"
click at [171, 413] on h4 "Show Additional Settings" at bounding box center [365, 418] width 469 height 10
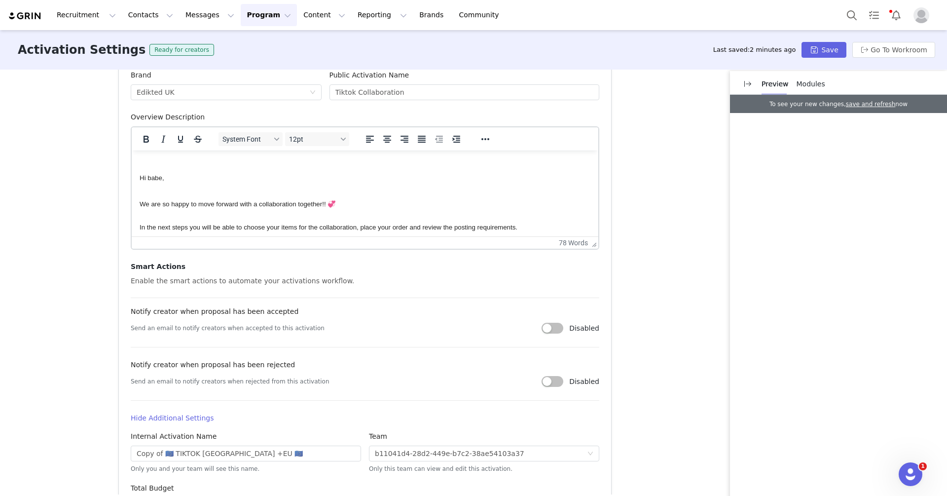
scroll to position [435, 0]
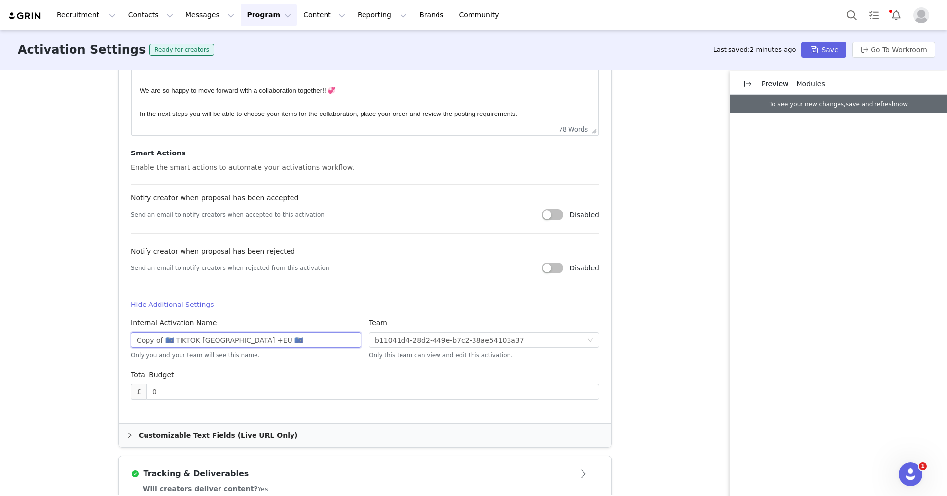
drag, startPoint x: 163, startPoint y: 341, endPoint x: 118, endPoint y: 338, distance: 44.5
click at [119, 338] on article "Activation Image For best results, use a .jpg or .png image with 4x3 ratio, at …" at bounding box center [365, 157] width 492 height 532
click at [197, 340] on input "🇪🇺 TIKTOK [GEOGRAPHIC_DATA] +EU 🇪🇺" at bounding box center [246, 340] width 230 height 16
type input "🇪🇺 TIKTOK [GEOGRAPHIC_DATA] +EU OCTOBER 🇪🇺"
click at [824, 52] on button "Save" at bounding box center [824, 50] width 44 height 16
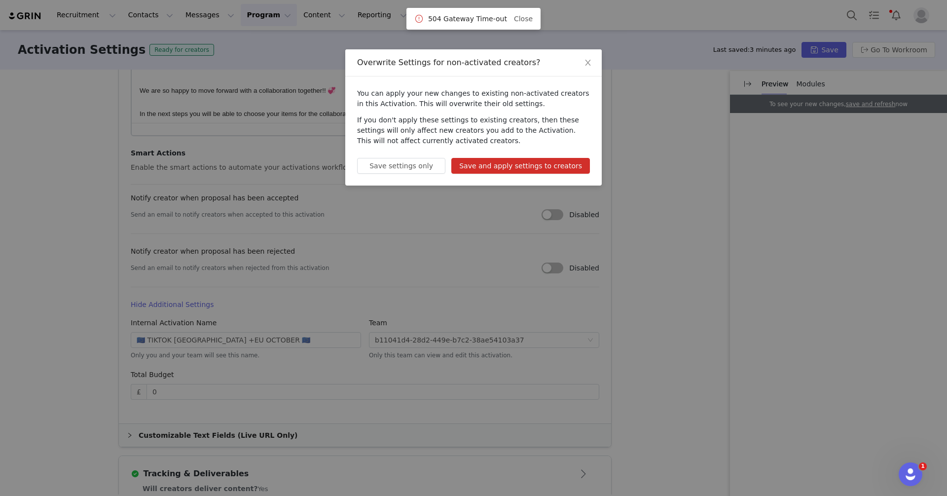
click at [566, 158] on button "Save and apply settings to creators" at bounding box center [520, 166] width 139 height 16
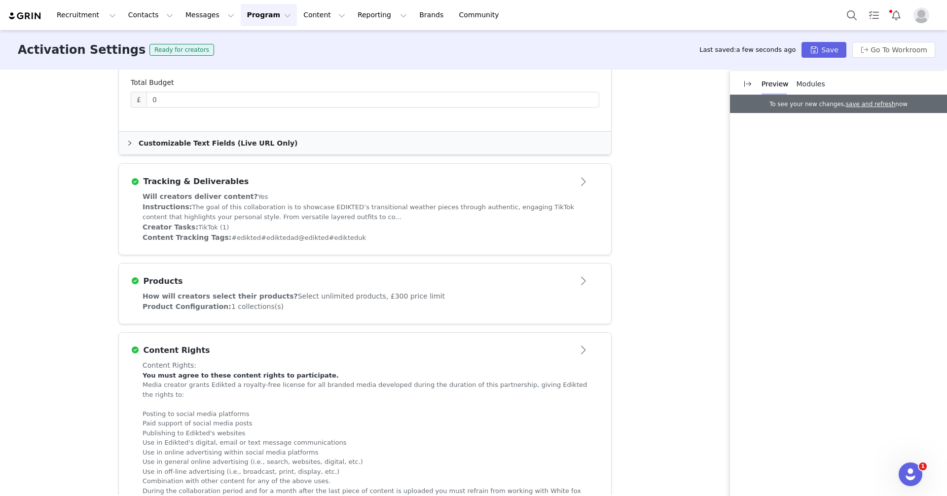
scroll to position [731, 0]
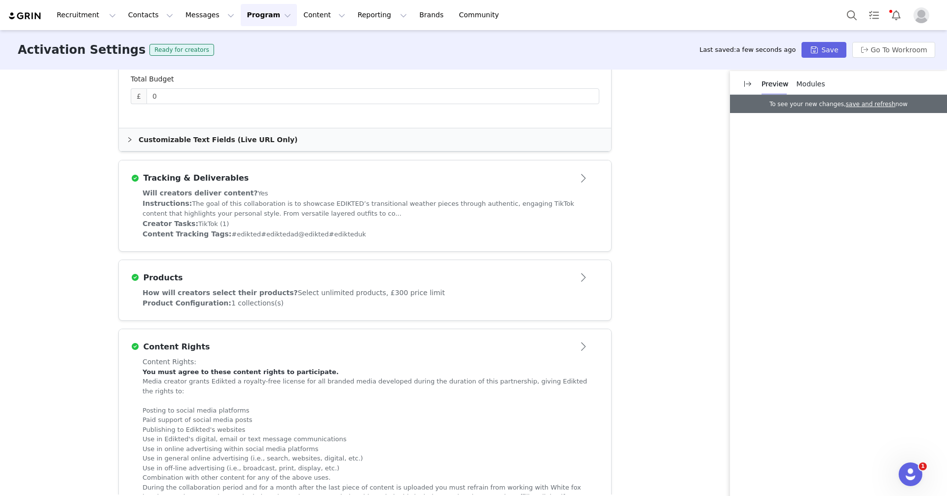
click at [813, 79] on div "Modules" at bounding box center [811, 84] width 29 height 10
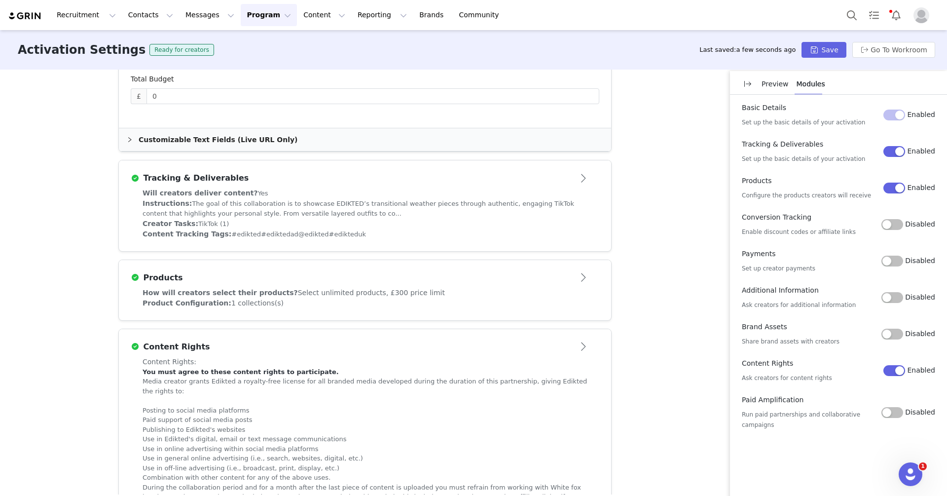
click at [899, 228] on button "Disabled" at bounding box center [893, 224] width 22 height 11
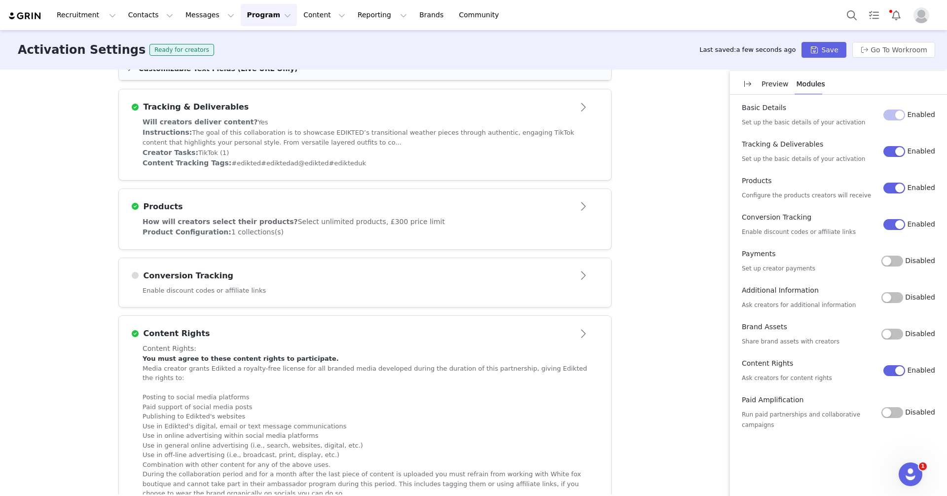
click at [461, 262] on article "Conversion Tracking" at bounding box center [365, 272] width 492 height 28
type textarea "<l ipsum="dolo-sitame: 6.626; consectetu-adipi: #elitse; doeius-tem: 7in; utlab…"
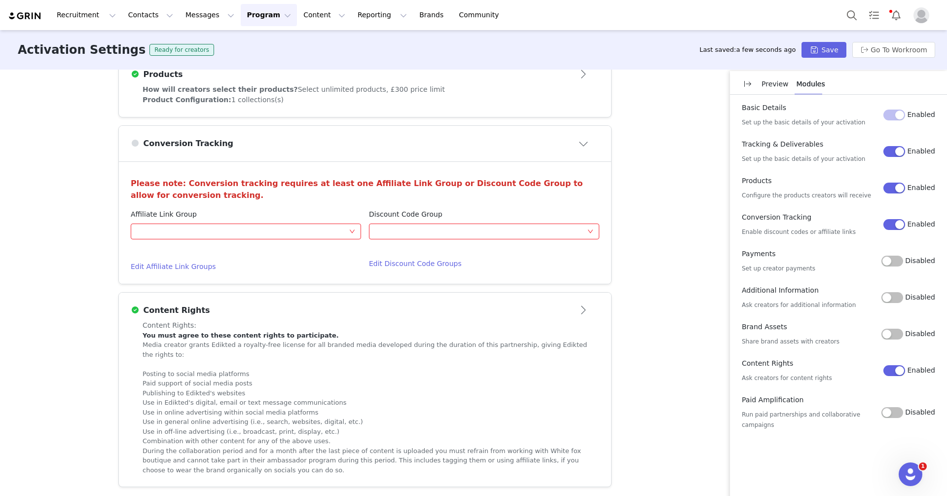
scroll to position [423, 0]
click at [448, 227] on div "Optional" at bounding box center [481, 231] width 212 height 15
click at [442, 251] on p "(All brands)" at bounding box center [450, 250] width 36 height 8
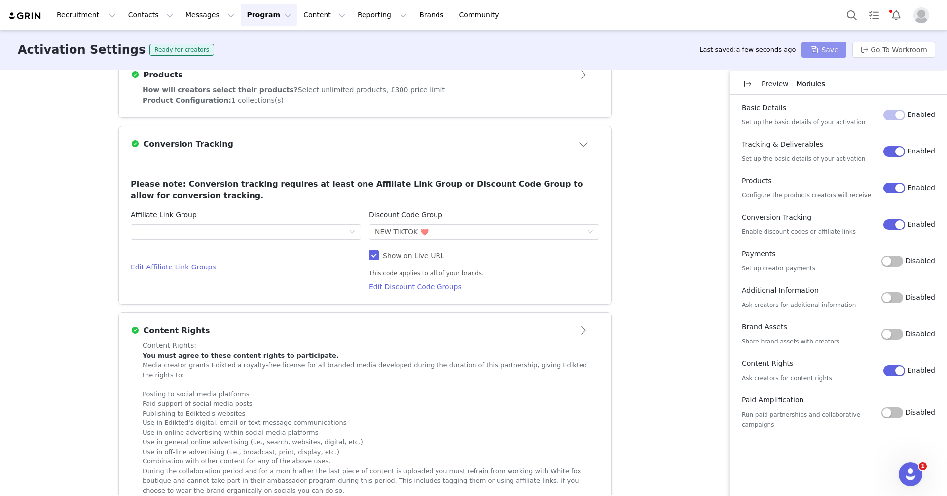
click at [833, 50] on button "Save" at bounding box center [824, 50] width 44 height 16
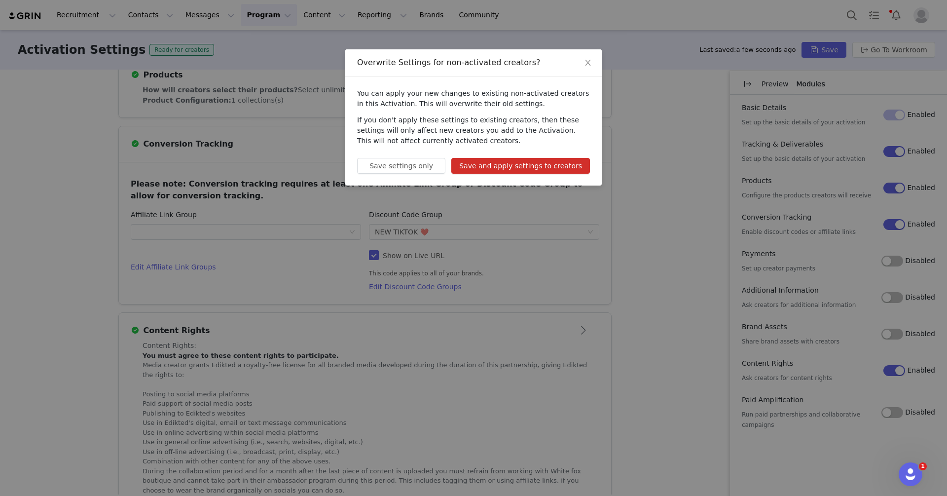
click at [558, 175] on div "You can apply your new changes to existing non-activated creators in this Activ…" at bounding box center [473, 130] width 257 height 109
click at [534, 164] on button "Save and apply settings to creators" at bounding box center [520, 166] width 139 height 16
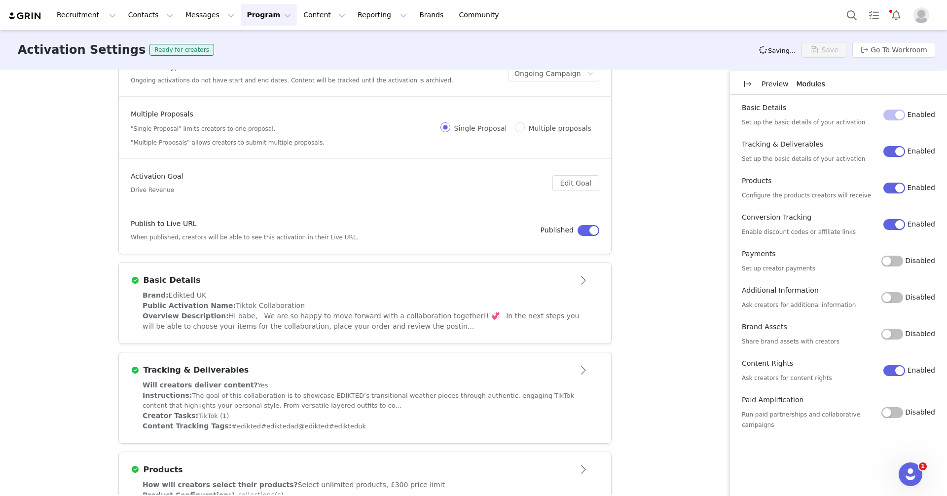
scroll to position [0, 0]
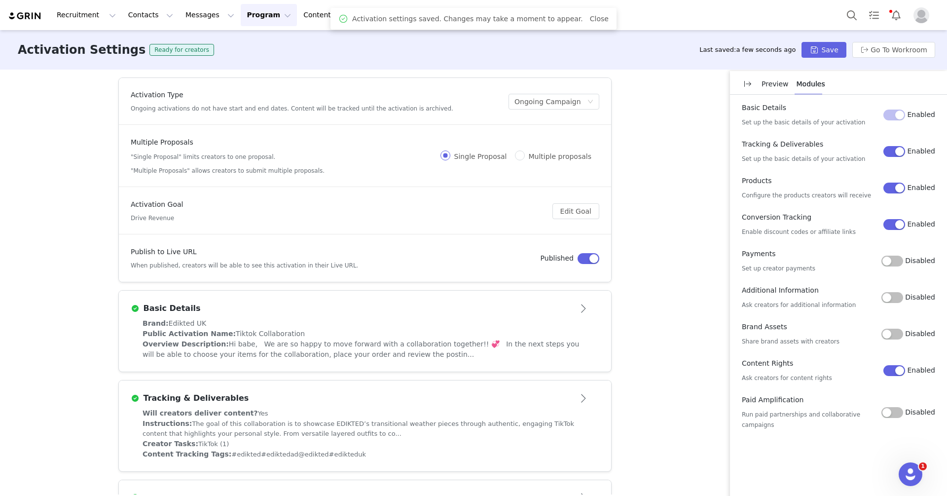
click at [257, 14] on button "Program Program" at bounding box center [269, 15] width 56 height 22
click at [261, 40] on p "Activations" at bounding box center [252, 43] width 38 height 10
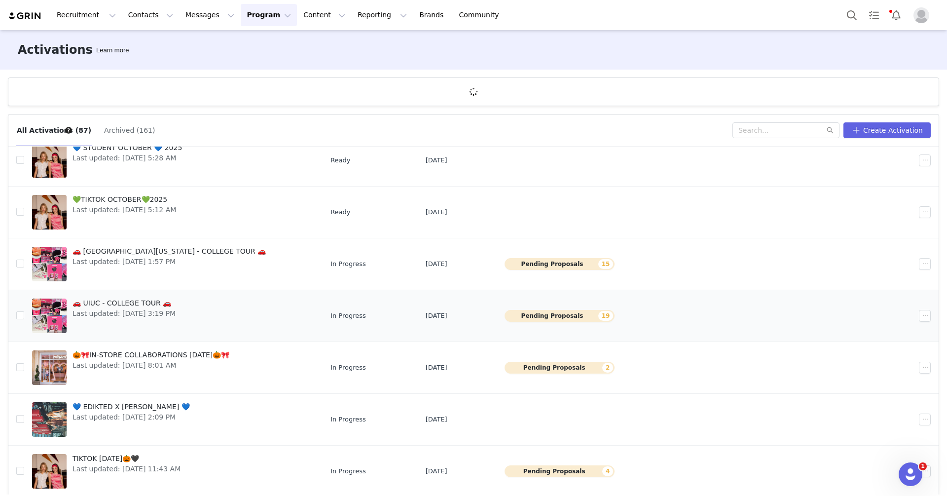
scroll to position [36, 0]
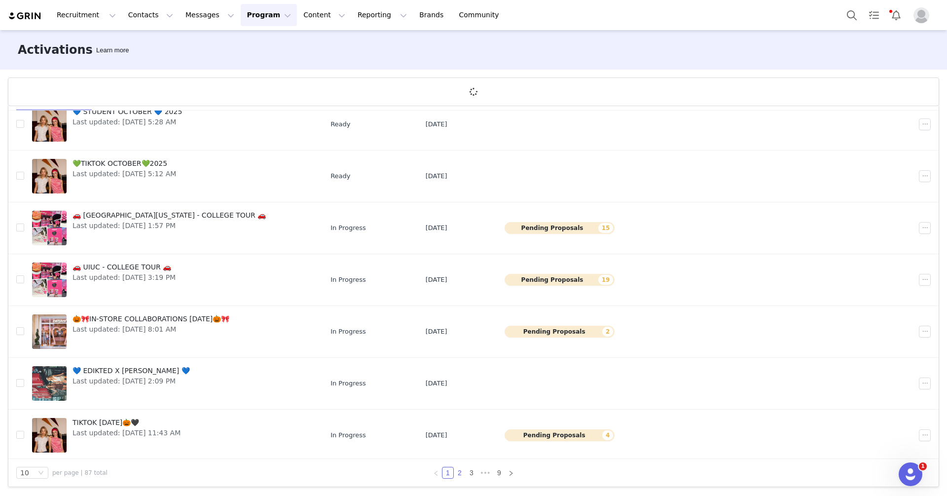
click at [460, 475] on link "2" at bounding box center [459, 472] width 11 height 11
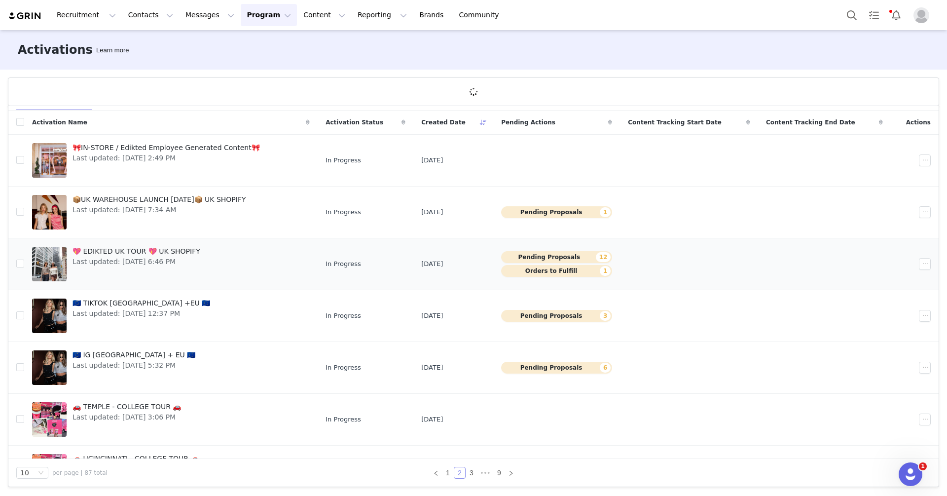
scroll to position [33, 0]
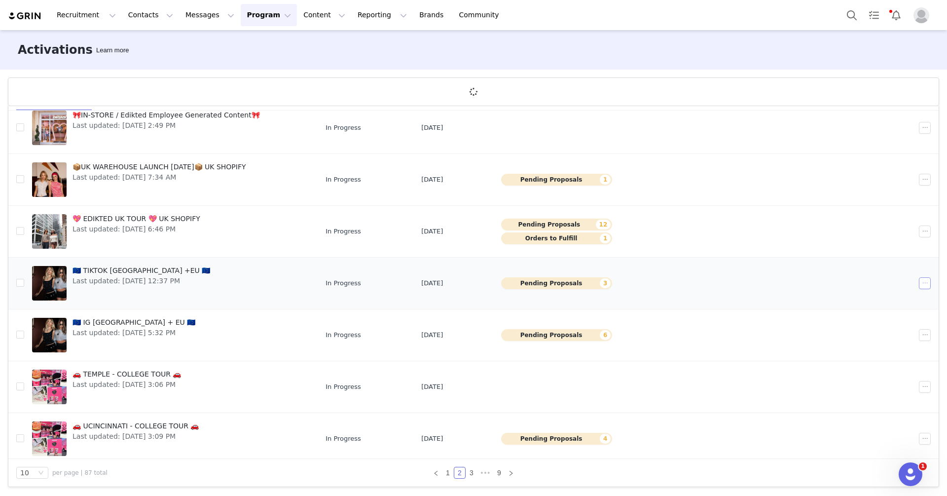
click at [926, 281] on button "button" at bounding box center [925, 283] width 12 height 12
click at [881, 296] on div "Edit" at bounding box center [887, 299] width 85 height 11
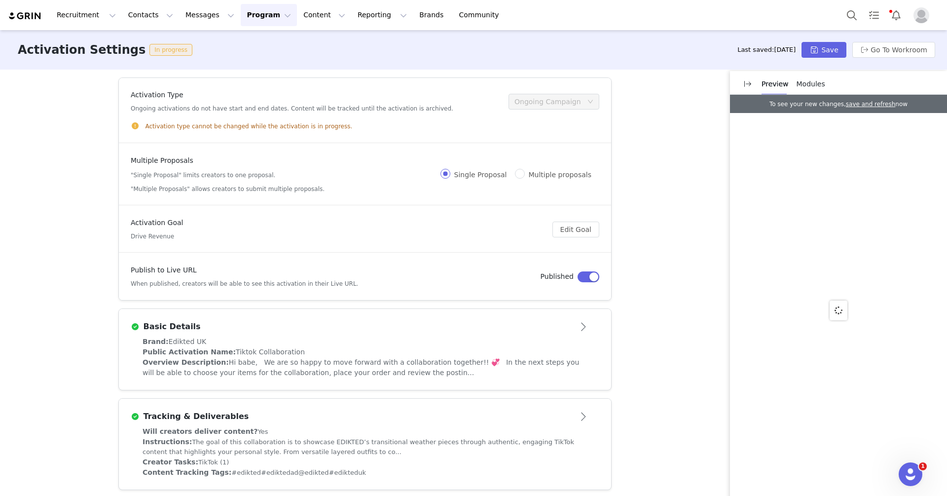
click at [203, 340] on div "Brand: Edikted UK" at bounding box center [365, 341] width 445 height 10
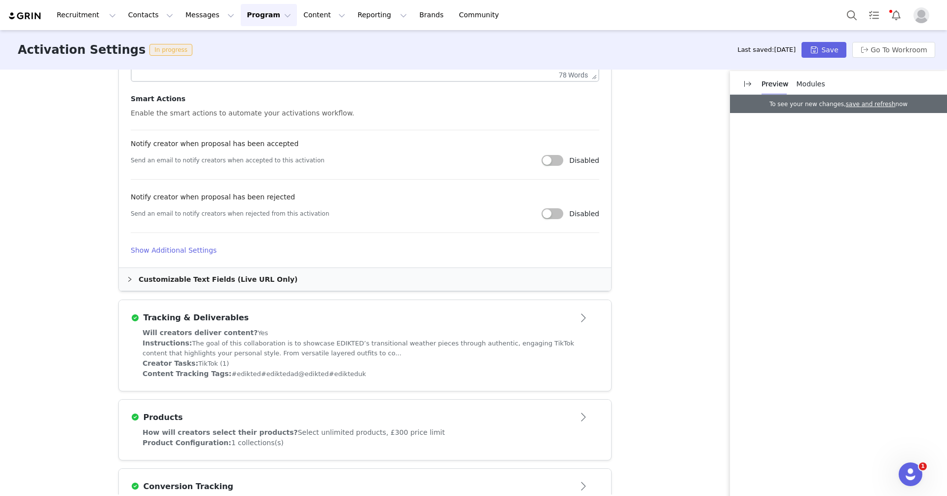
scroll to position [525, 0]
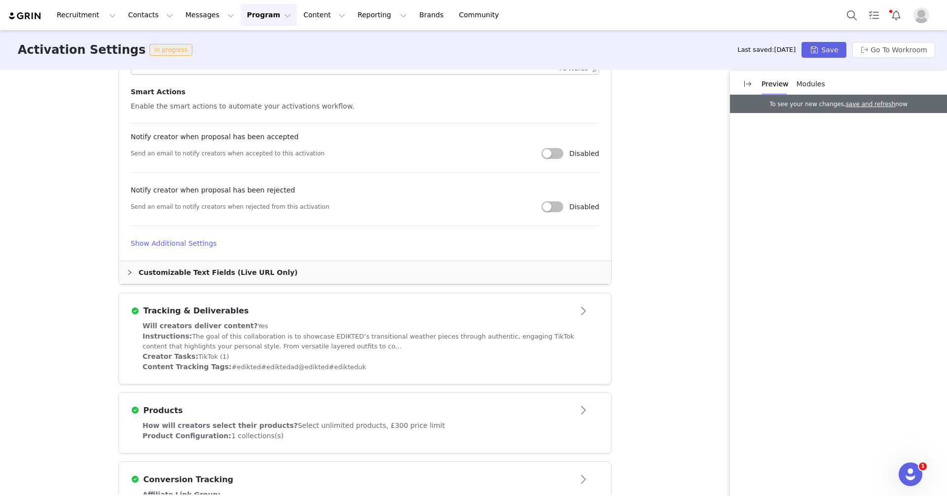
click at [192, 243] on h4 "Show Additional Settings" at bounding box center [365, 243] width 469 height 10
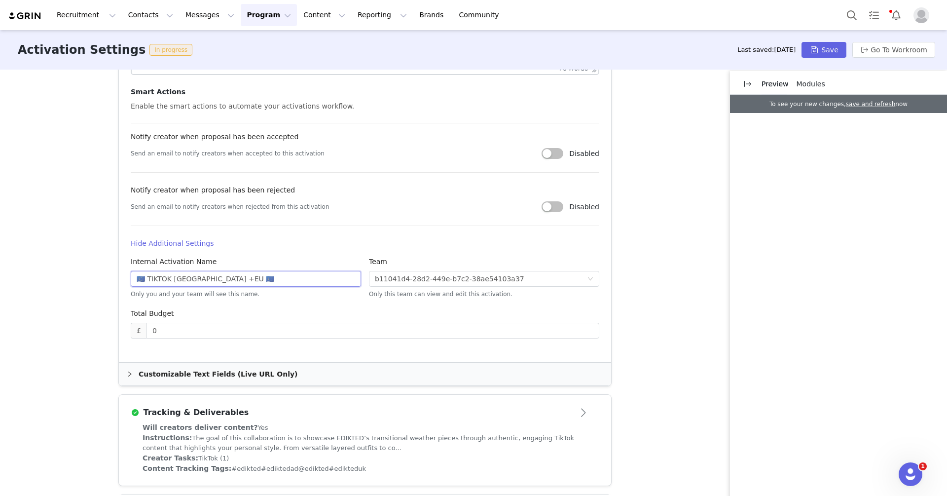
drag, startPoint x: 147, startPoint y: 278, endPoint x: 127, endPoint y: 277, distance: 19.8
click at [127, 278] on div "Internal Activation Name 🇪🇺 TIKTOK [GEOGRAPHIC_DATA] +EU 🇪🇺 Only you and your t…" at bounding box center [246, 283] width 238 height 52
click at [197, 272] on input "TIKTOK [GEOGRAPHIC_DATA] +EU 🇪🇺" at bounding box center [246, 279] width 230 height 16
click at [197, 279] on input "TIKTOK [GEOGRAPHIC_DATA] +EU 🇪🇺" at bounding box center [246, 279] width 230 height 16
type input "TIKTOK [GEOGRAPHIC_DATA] +EU"
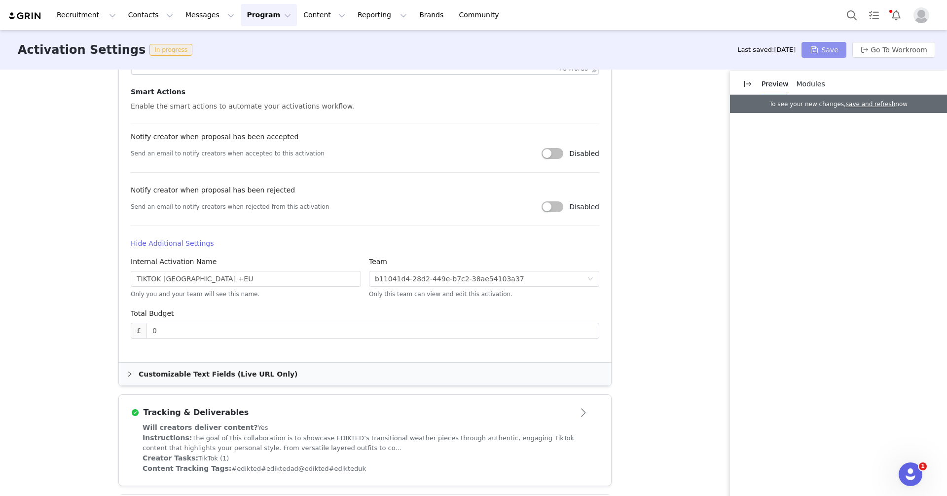
click at [842, 53] on button "Save" at bounding box center [824, 50] width 44 height 16
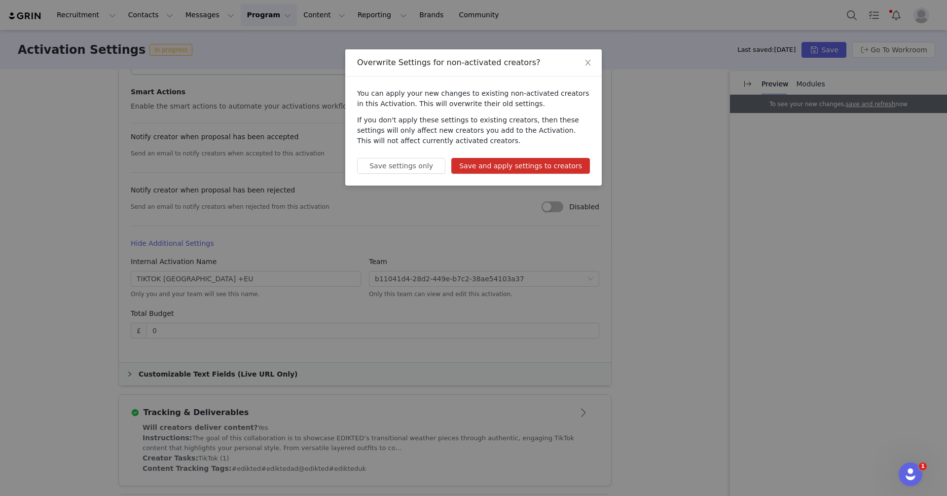
click at [558, 163] on button "Save and apply settings to creators" at bounding box center [520, 166] width 139 height 16
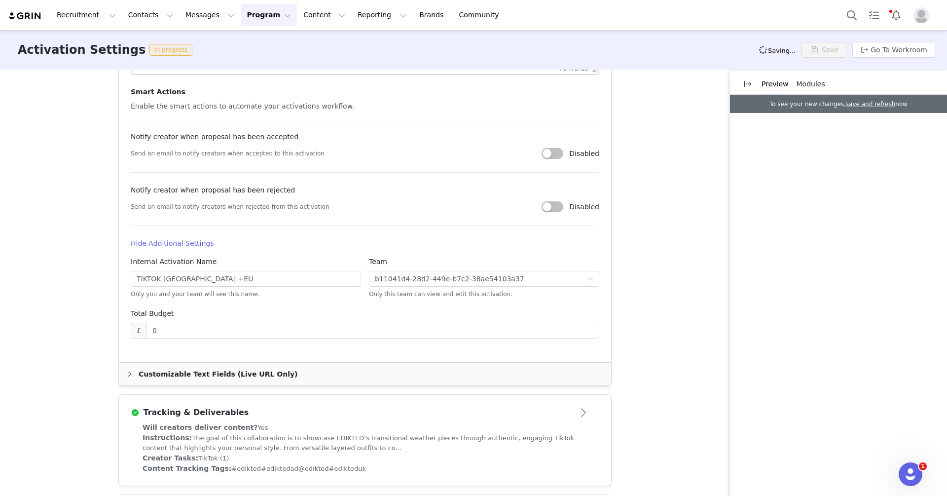
click at [250, 12] on button "Program Program" at bounding box center [269, 15] width 56 height 22
click at [253, 35] on link "Activations" at bounding box center [264, 44] width 78 height 18
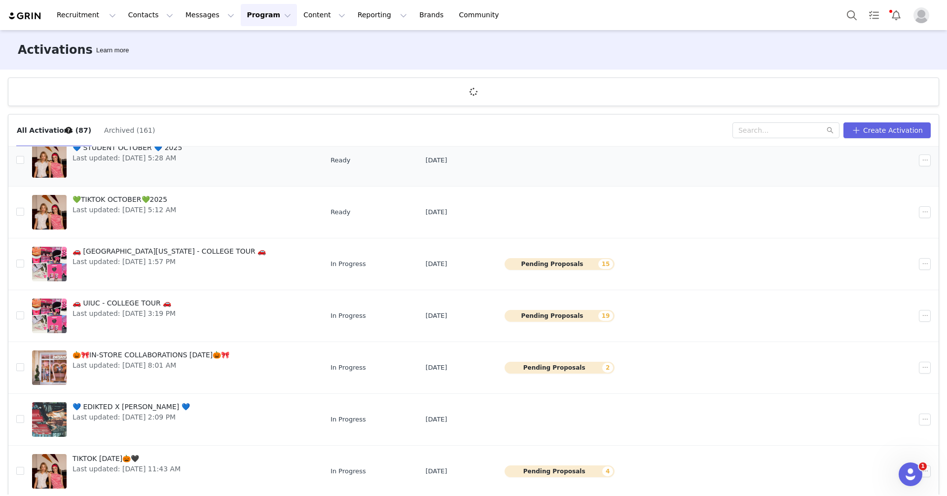
scroll to position [36, 0]
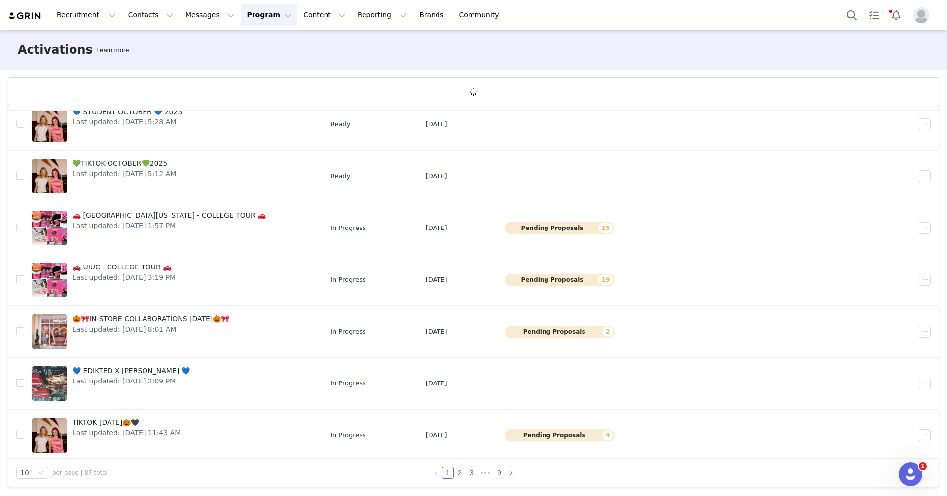
click at [460, 472] on link "2" at bounding box center [459, 472] width 11 height 11
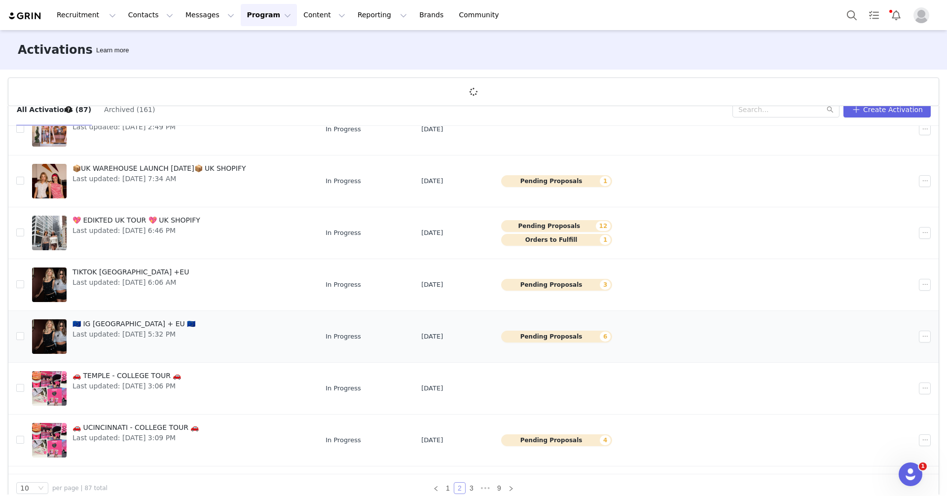
scroll to position [49, 0]
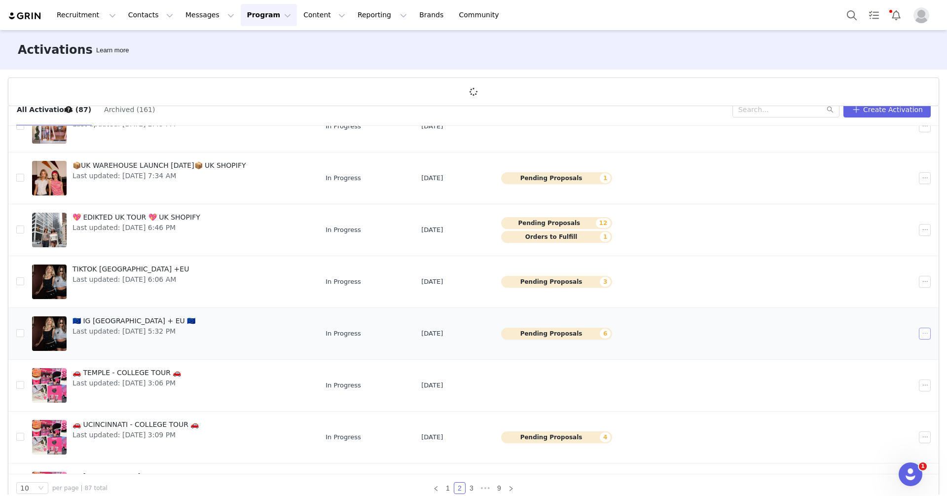
click at [922, 332] on button "button" at bounding box center [925, 334] width 12 height 12
click at [879, 346] on div "Edit" at bounding box center [887, 349] width 85 height 11
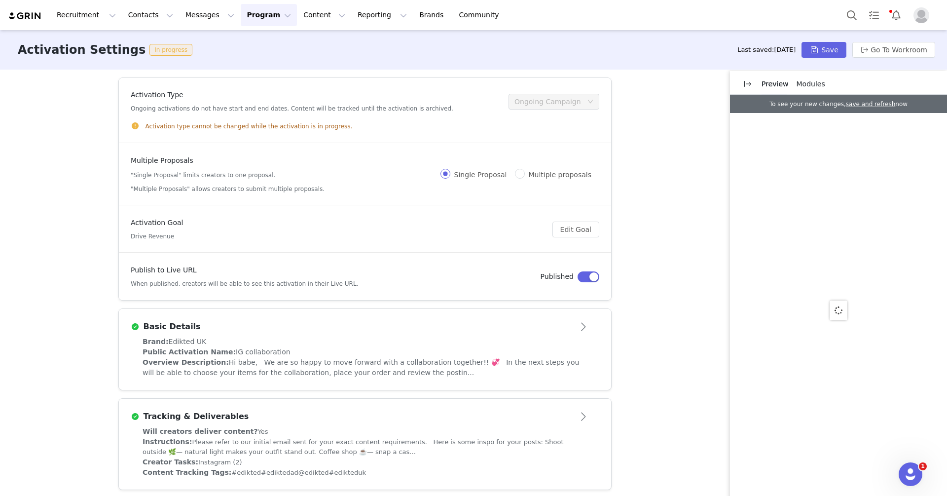
click at [276, 379] on div "Brand: Edikted UK Public Activation Name: IG collaboration Overview Description…" at bounding box center [365, 362] width 492 height 53
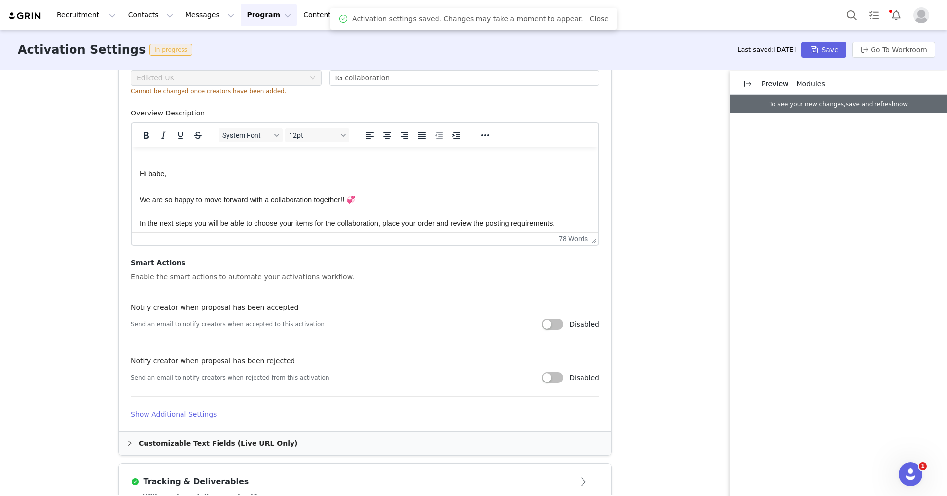
scroll to position [500, 0]
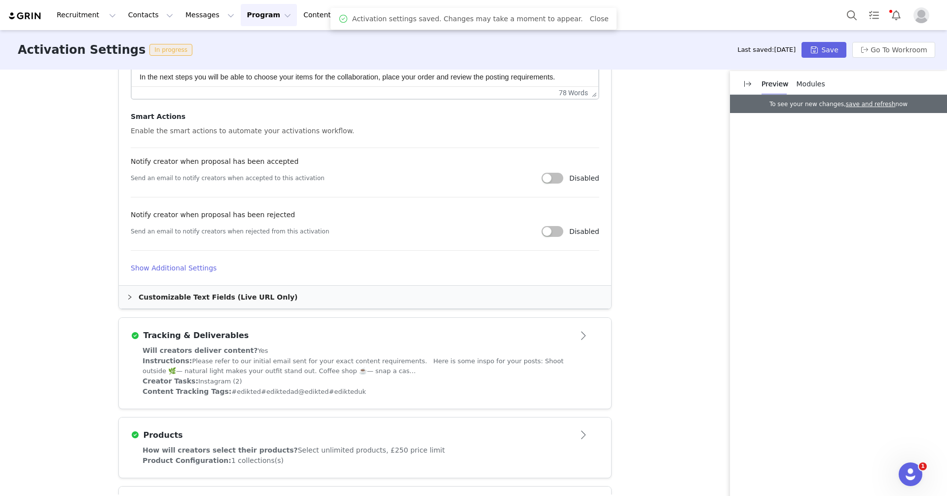
click at [189, 281] on article "Activation Image For best results, use a .jpg or .png image with 4x3 ratio, at …" at bounding box center [365, 65] width 492 height 441
click at [189, 268] on h4 "Show Additional Settings" at bounding box center [365, 268] width 469 height 10
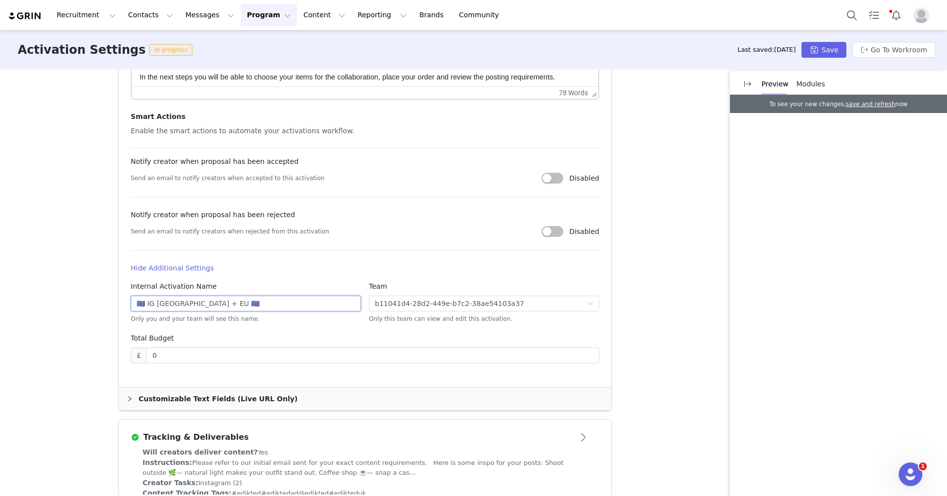
drag, startPoint x: 145, startPoint y: 302, endPoint x: 113, endPoint y: 300, distance: 31.6
click at [113, 300] on div "Activation Type Ongoing activations do not have start and end dates. Content wi…" at bounding box center [473, 282] width 947 height 425
click at [191, 302] on input "IG [GEOGRAPHIC_DATA] + EU 🇪🇺" at bounding box center [246, 304] width 230 height 16
type input "IG [GEOGRAPHIC_DATA] + EU"
click at [818, 49] on button "Save" at bounding box center [824, 50] width 44 height 16
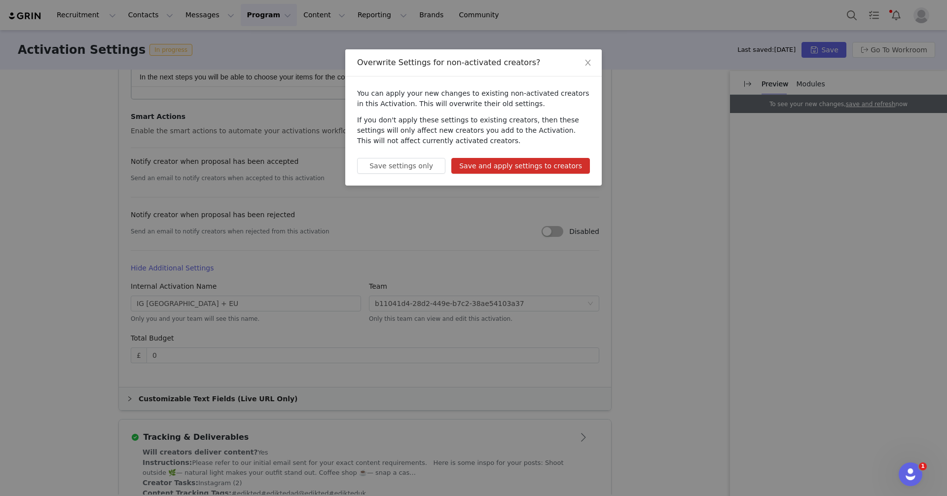
click at [574, 156] on div "You can apply your new changes to existing non-activated creators in this Activ…" at bounding box center [473, 130] width 257 height 109
click at [573, 164] on button "Save and apply settings to creators" at bounding box center [520, 166] width 139 height 16
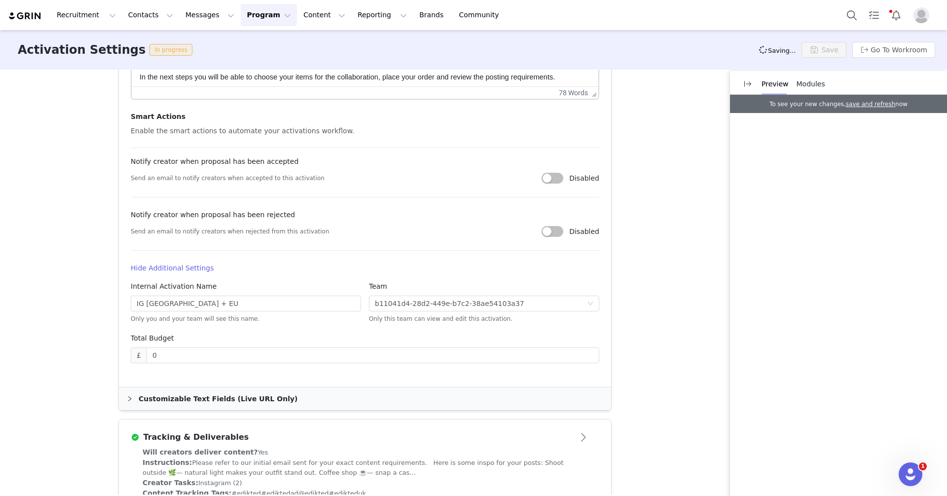
click at [254, 13] on button "Program Program" at bounding box center [269, 15] width 56 height 22
click at [258, 38] on p "Activations" at bounding box center [252, 43] width 38 height 10
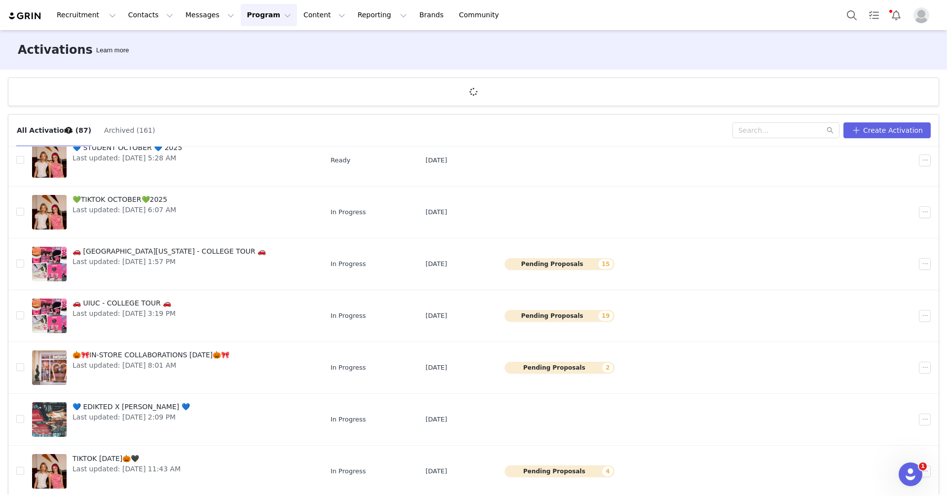
scroll to position [36, 0]
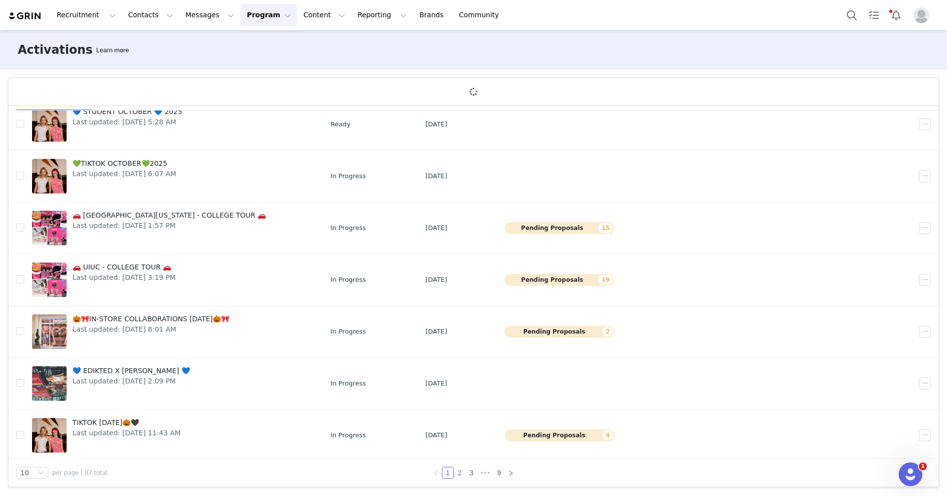
click at [463, 477] on link "2" at bounding box center [459, 472] width 11 height 11
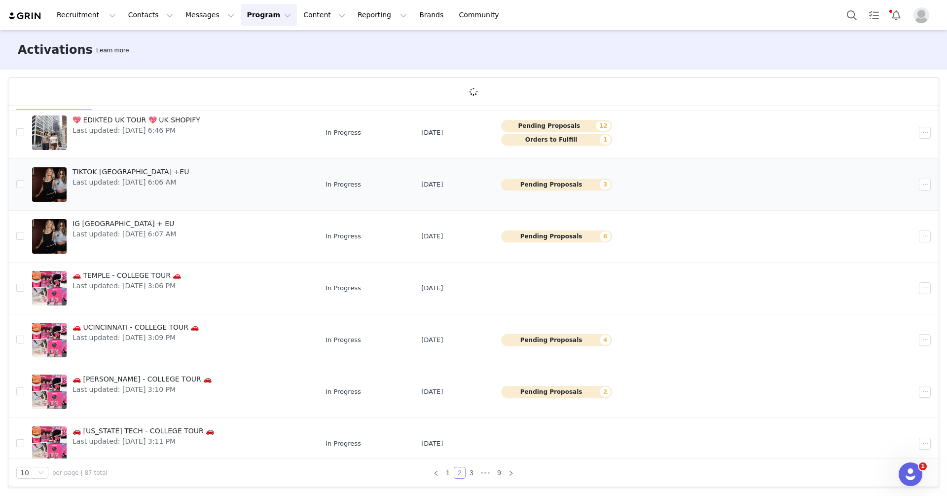
scroll to position [191, 0]
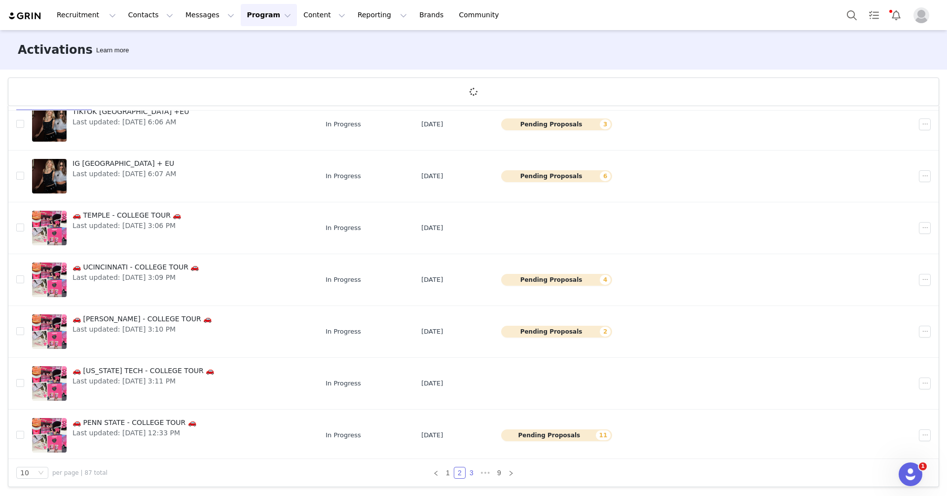
click at [472, 472] on link "3" at bounding box center [471, 472] width 11 height 11
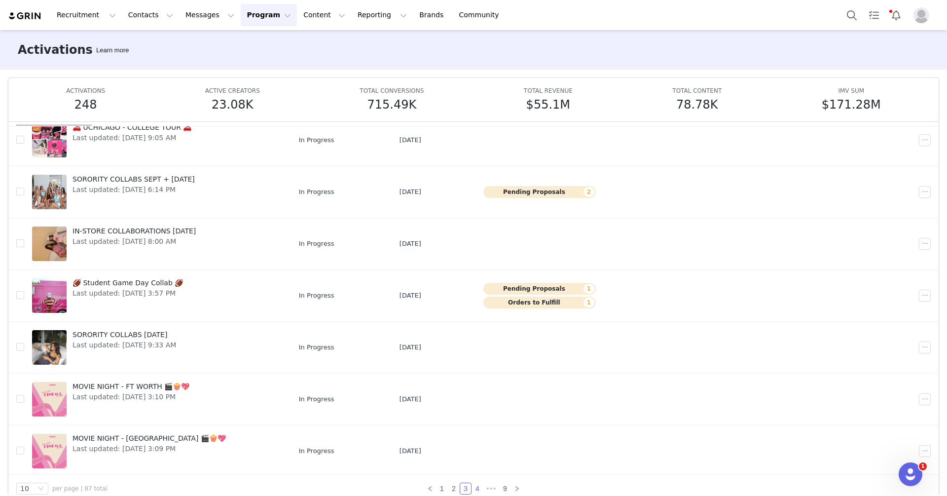
click at [475, 487] on link "4" at bounding box center [477, 488] width 11 height 11
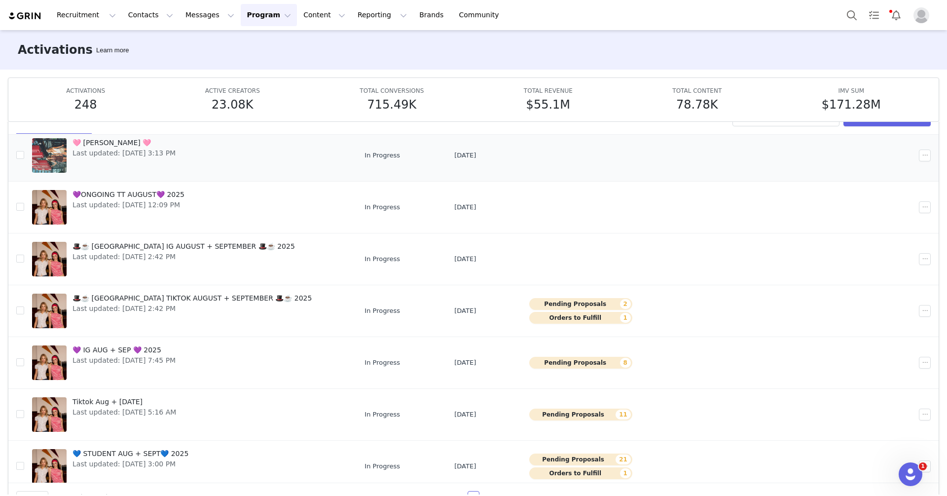
scroll to position [189, 0]
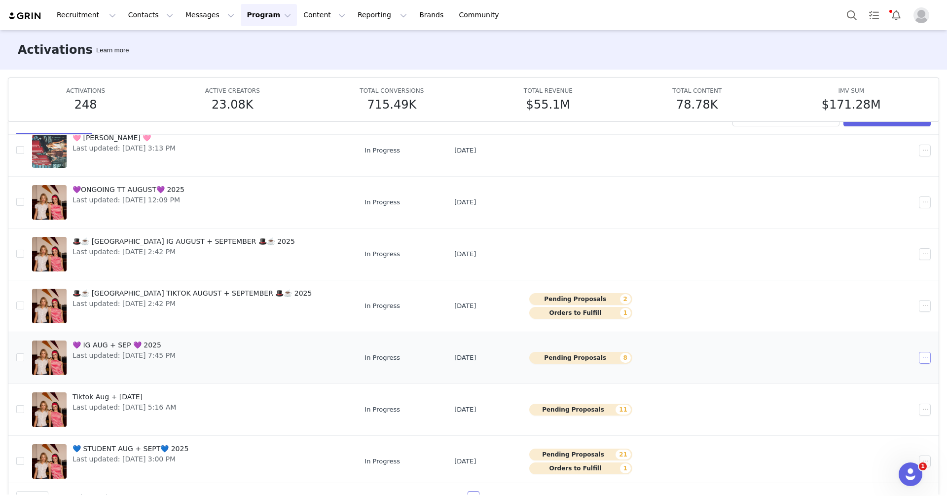
click at [927, 356] on button "button" at bounding box center [925, 358] width 12 height 12
click at [879, 371] on div "Edit" at bounding box center [887, 373] width 85 height 11
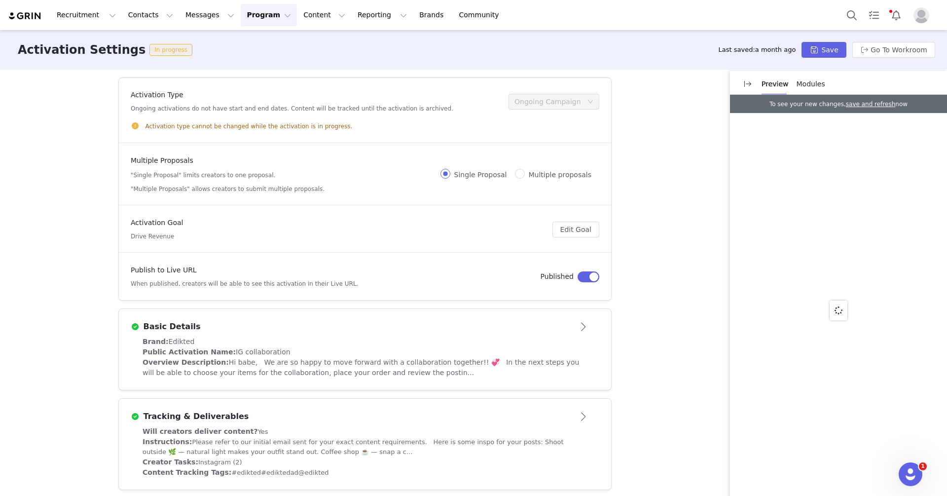
click at [336, 331] on div "Basic Details" at bounding box center [349, 327] width 436 height 12
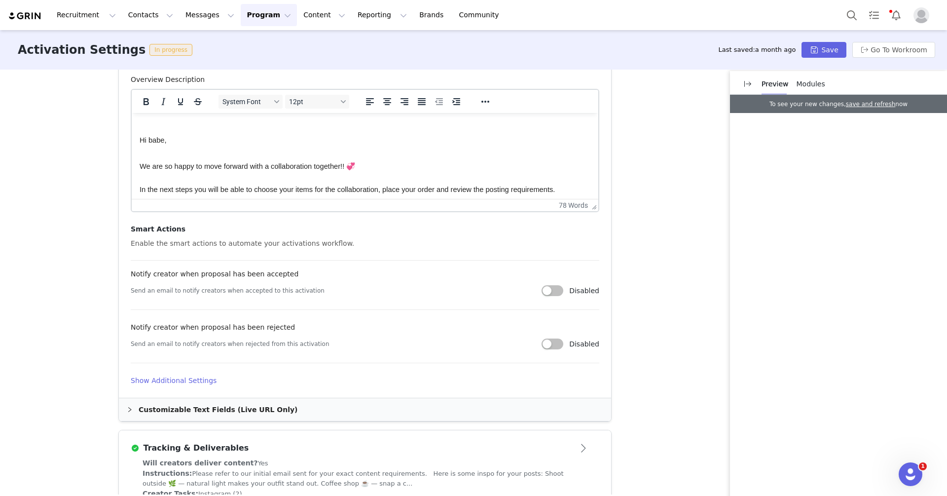
scroll to position [393, 0]
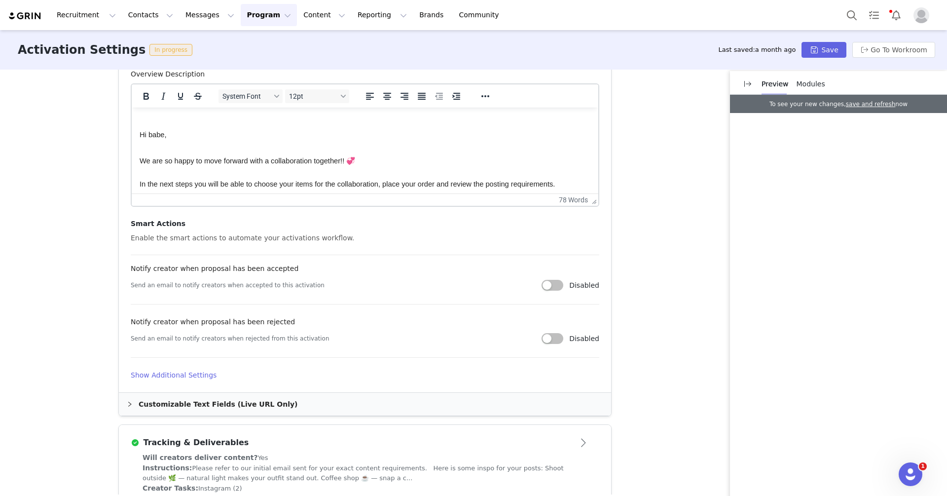
click at [189, 370] on h4 "Show Additional Settings" at bounding box center [365, 375] width 469 height 10
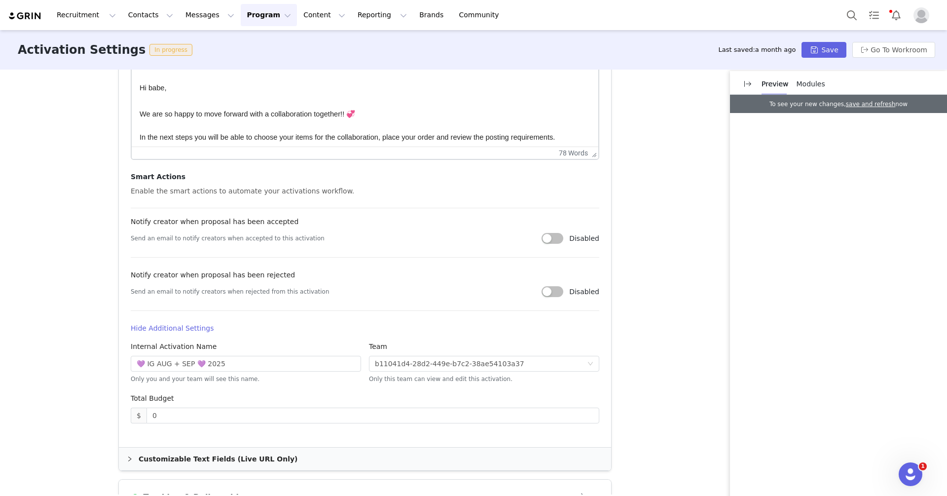
scroll to position [507, 0]
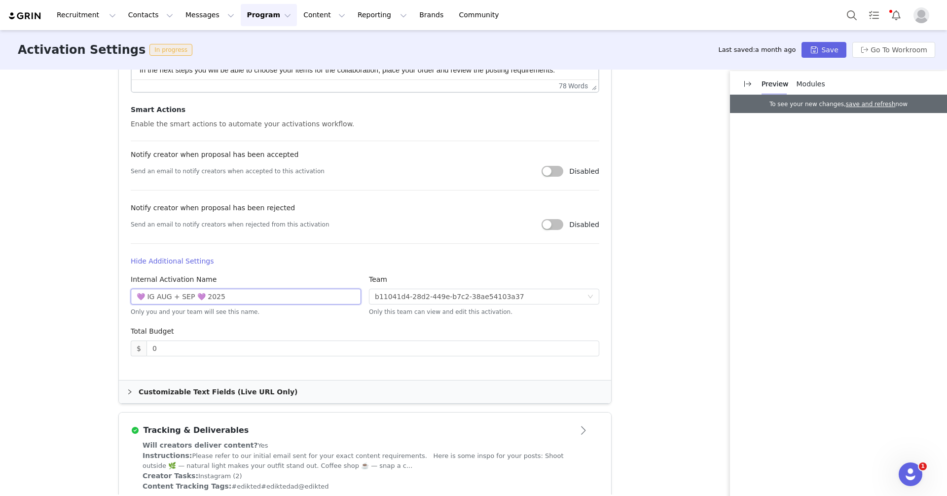
drag, startPoint x: 144, startPoint y: 298, endPoint x: 129, endPoint y: 295, distance: 15.8
click at [129, 296] on div "Internal Activation Name 💜 IG AUG + SEP 💜 2025 Only you and your team will see …" at bounding box center [246, 300] width 238 height 52
click at [189, 294] on input "IG AUG + SEP 💜 2025" at bounding box center [246, 297] width 230 height 16
click at [826, 43] on button "Save" at bounding box center [824, 50] width 44 height 16
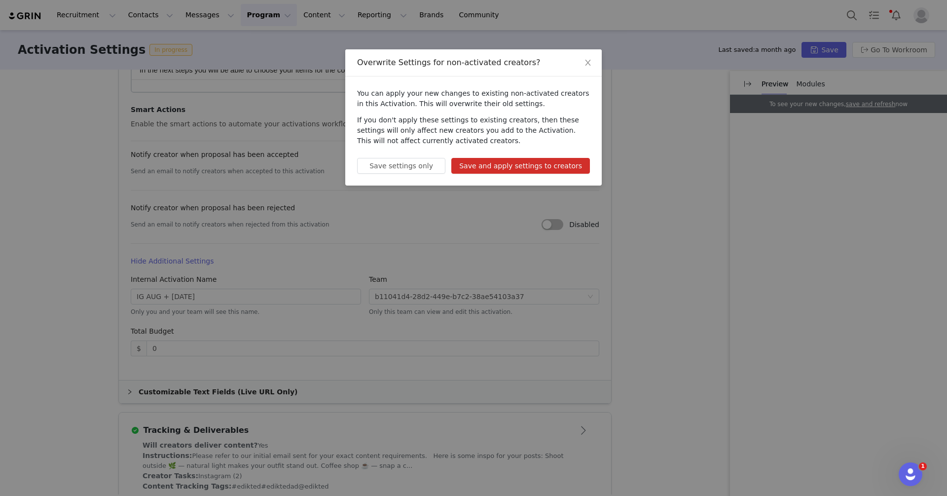
click at [547, 170] on button "Save and apply settings to creators" at bounding box center [520, 166] width 139 height 16
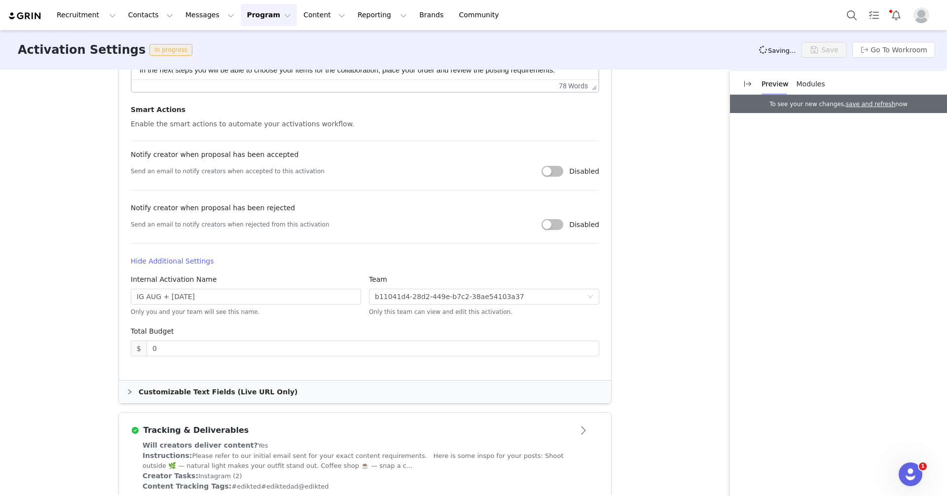
type input "IG AUG + [DATE]"
click at [253, 20] on button "Program Program" at bounding box center [269, 15] width 56 height 22
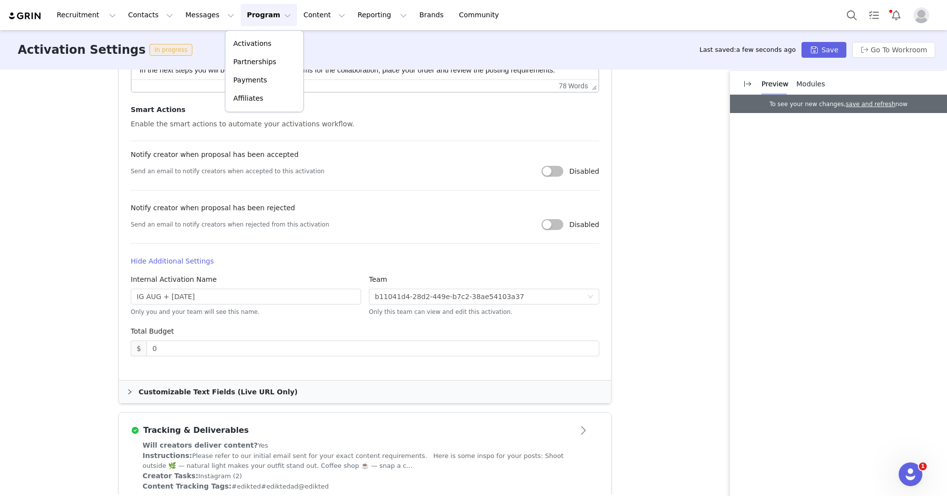
click at [253, 31] on div "Activations Partnerships Payments Affiliates" at bounding box center [264, 71] width 79 height 82
click at [253, 36] on link "Activations" at bounding box center [264, 44] width 78 height 18
